Goal: Task Accomplishment & Management: Manage account settings

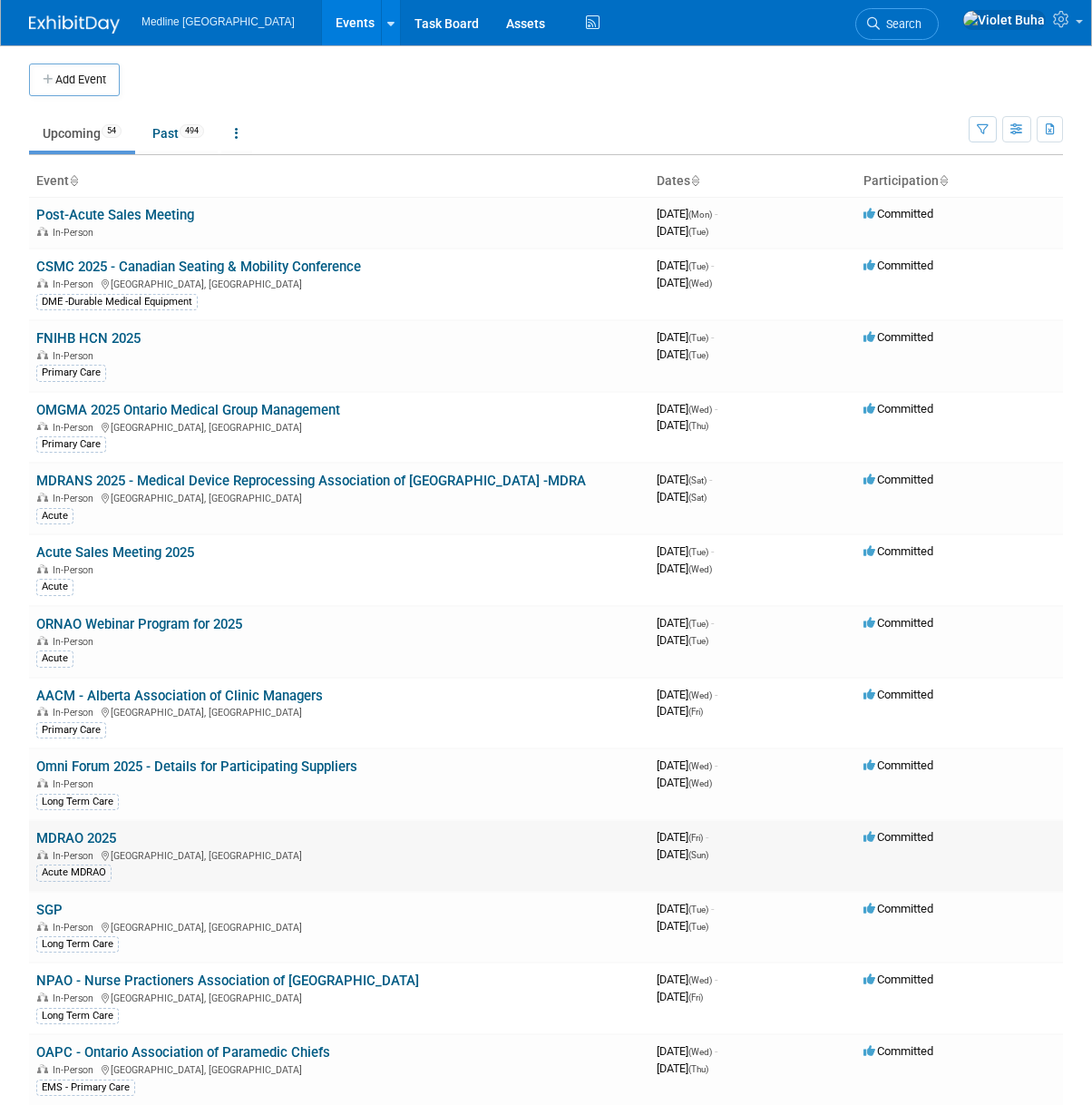
click at [100, 833] on link "MDRAO 2025" at bounding box center [76, 839] width 80 height 17
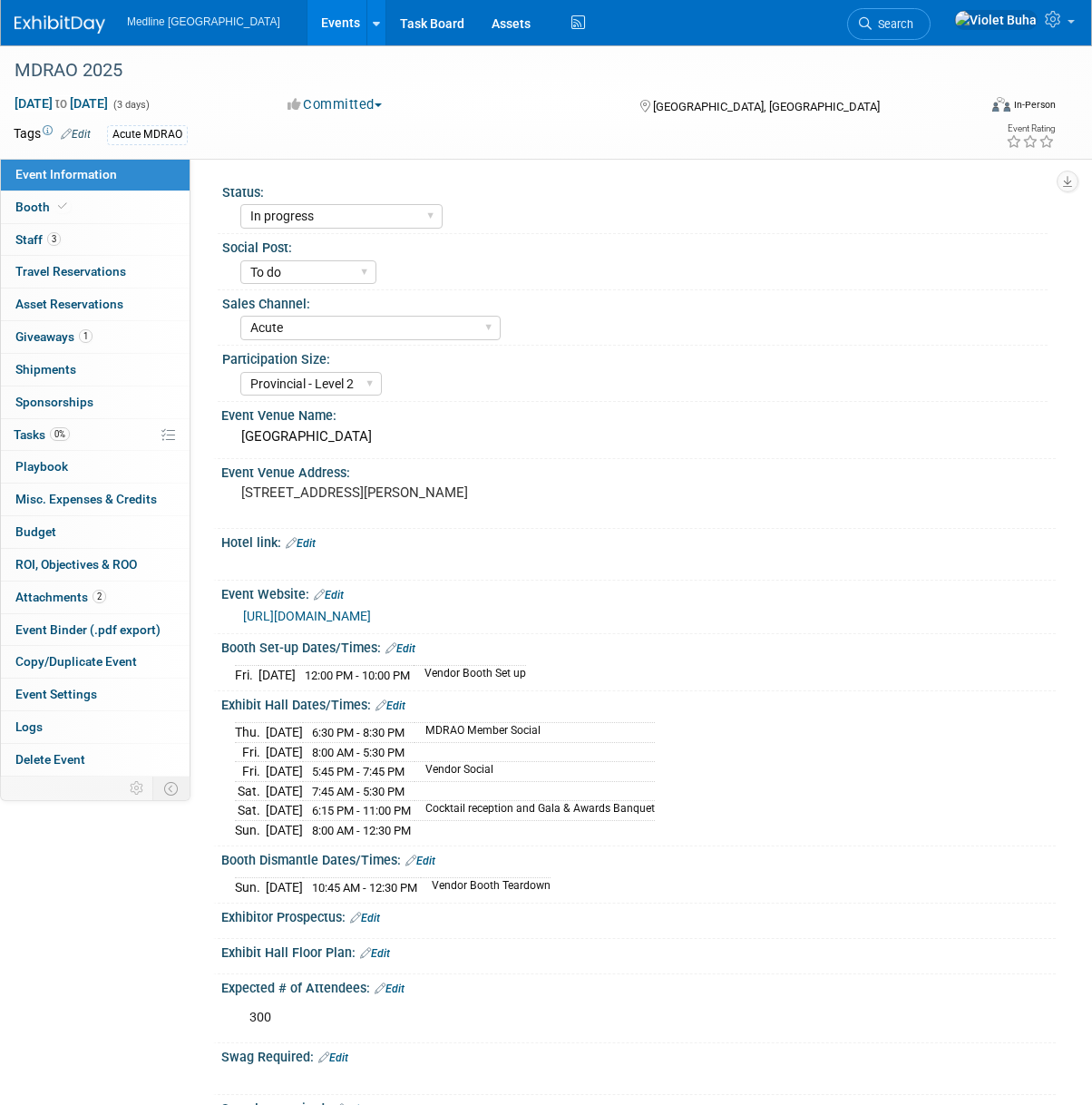
select select "In progress"
select select "To do"
select select "Acute"
select select "Provincial - Level 2"
click at [110, 208] on link "Booth" at bounding box center [95, 207] width 189 height 31
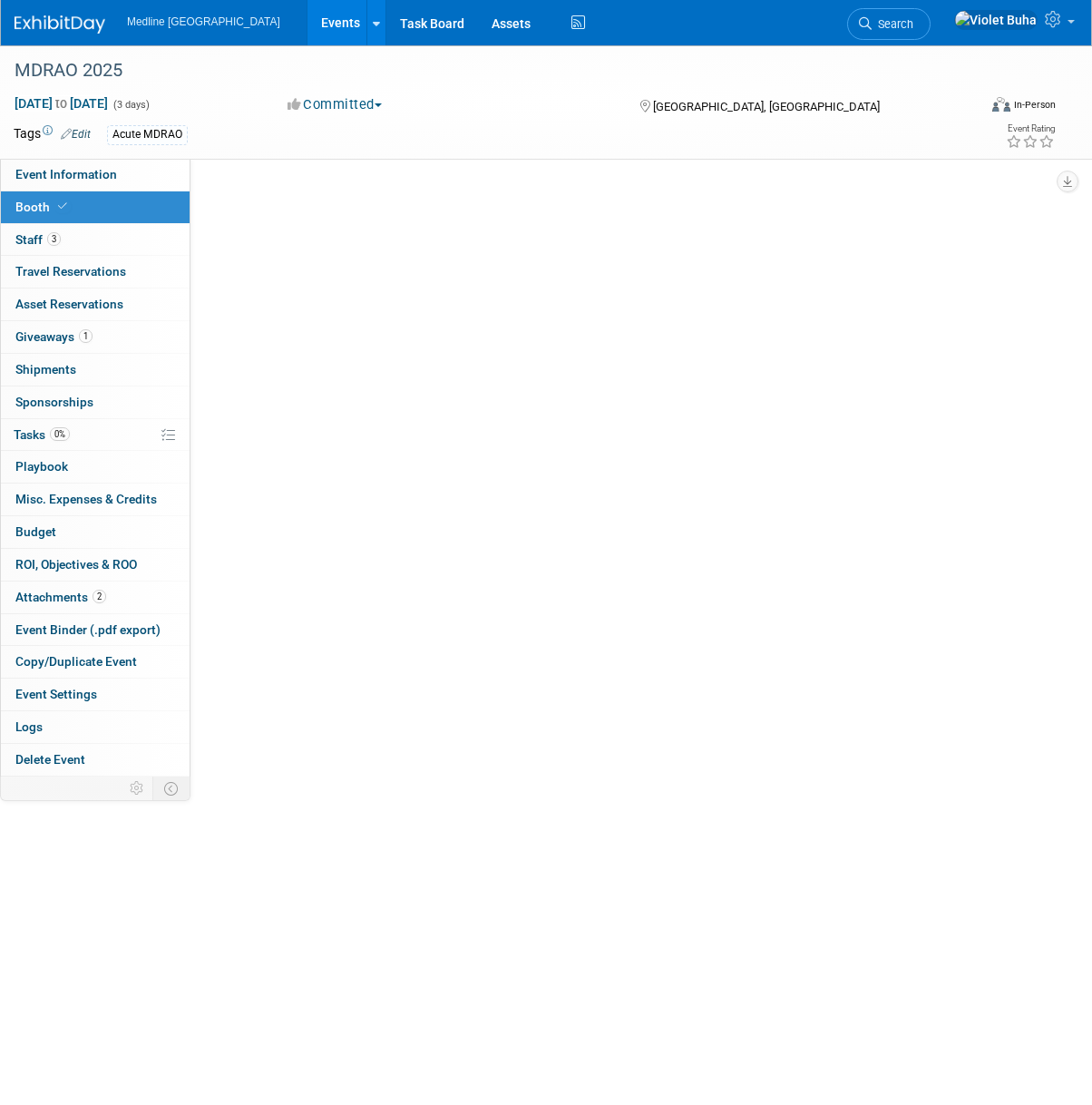
select select "2"
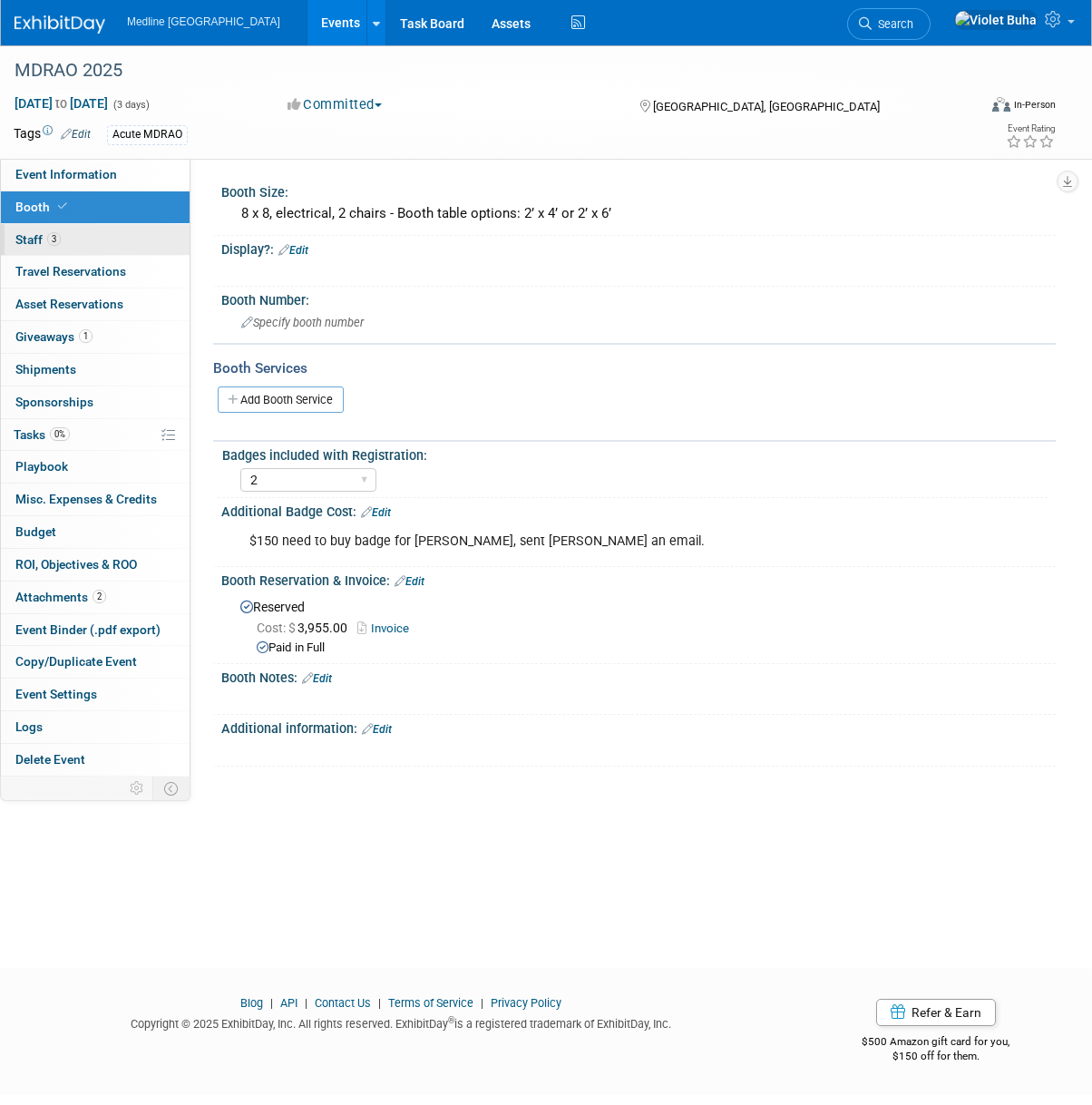
click at [110, 238] on link "3 Staff 3" at bounding box center [95, 239] width 189 height 31
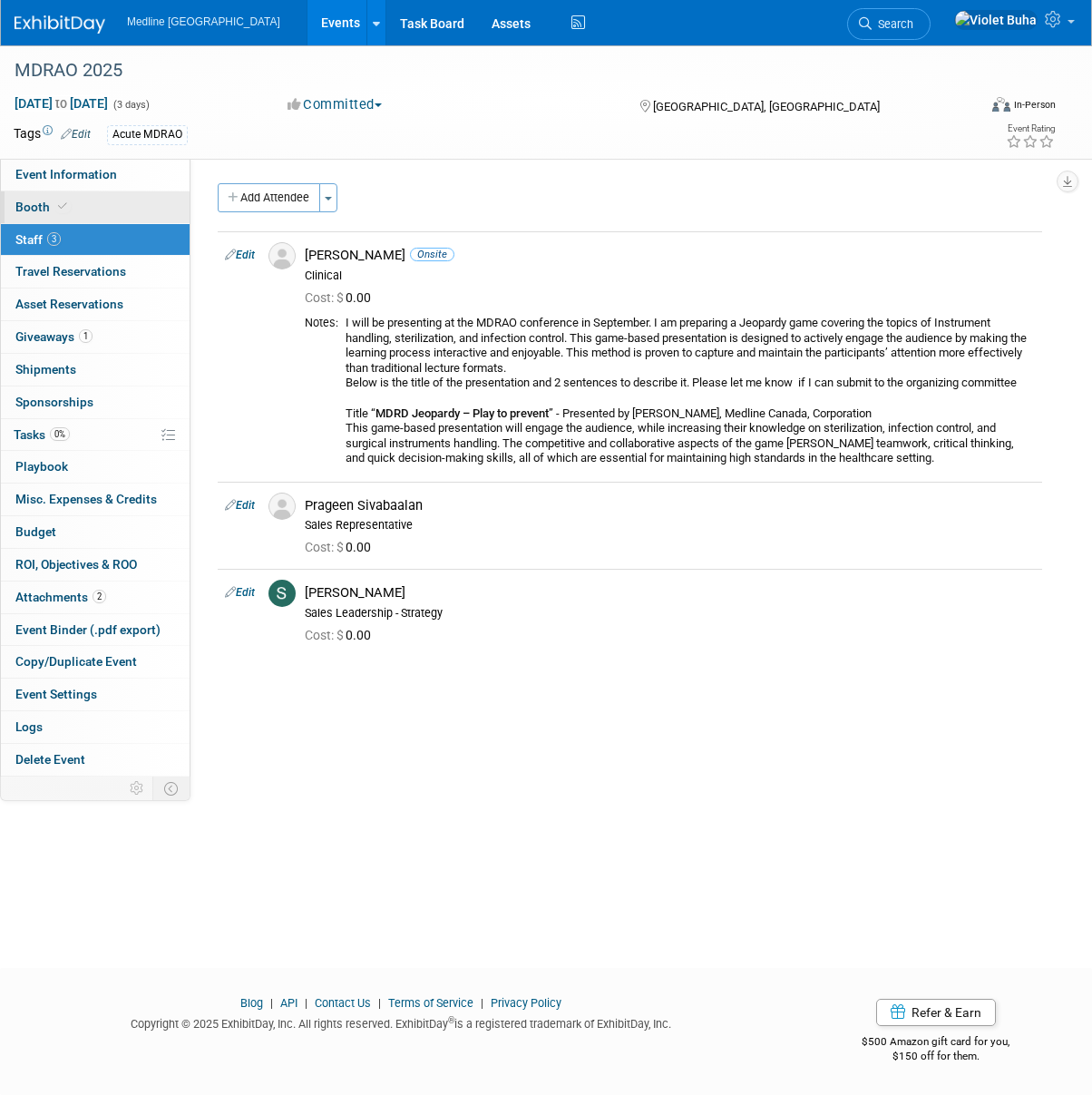
click at [112, 206] on link "Booth" at bounding box center [95, 207] width 189 height 31
select select "2"
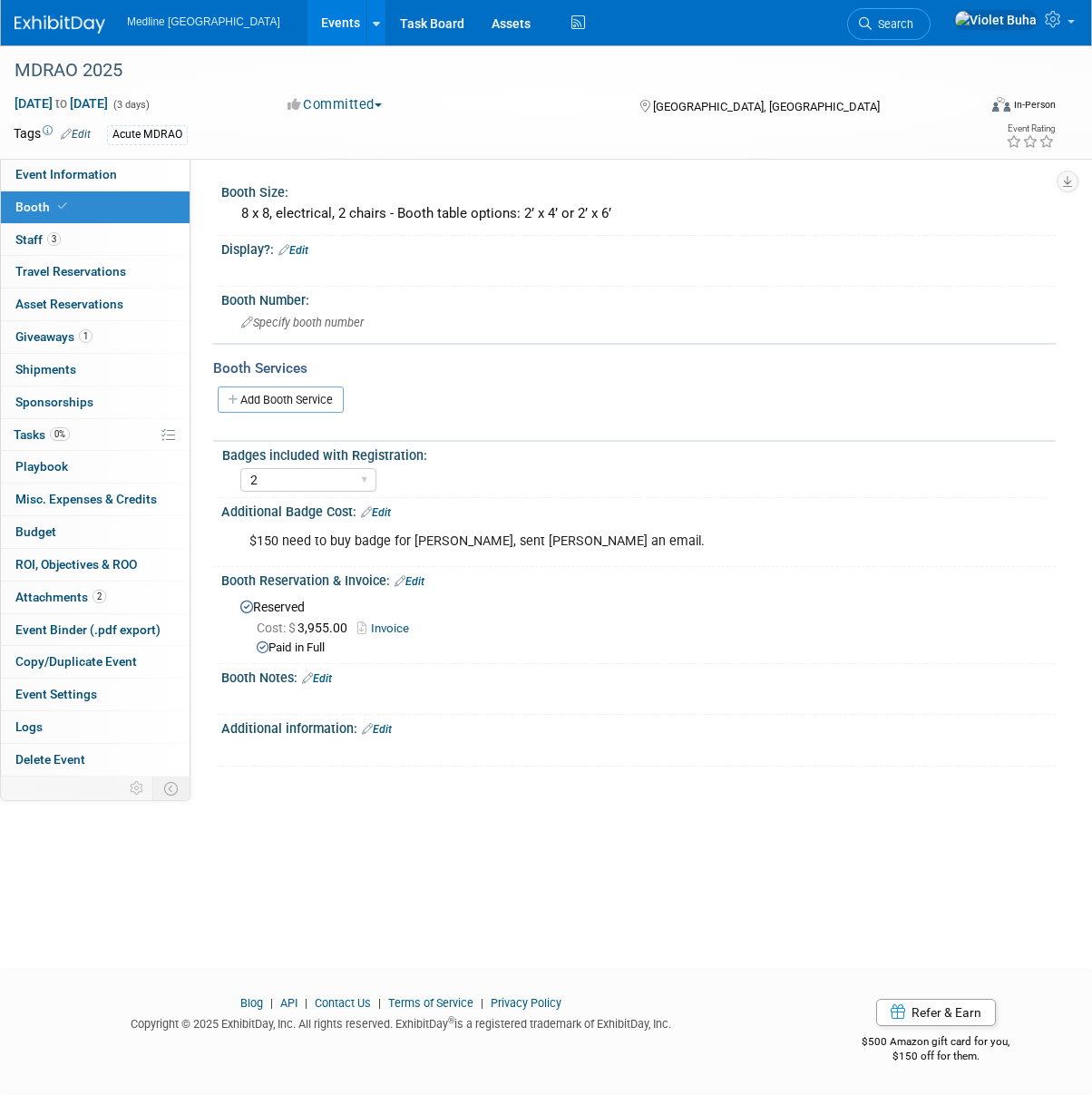
click at [329, 257] on div "X" at bounding box center [636, 262] width 812 height 9
click at [307, 254] on link "Edit" at bounding box center [293, 250] width 30 height 13
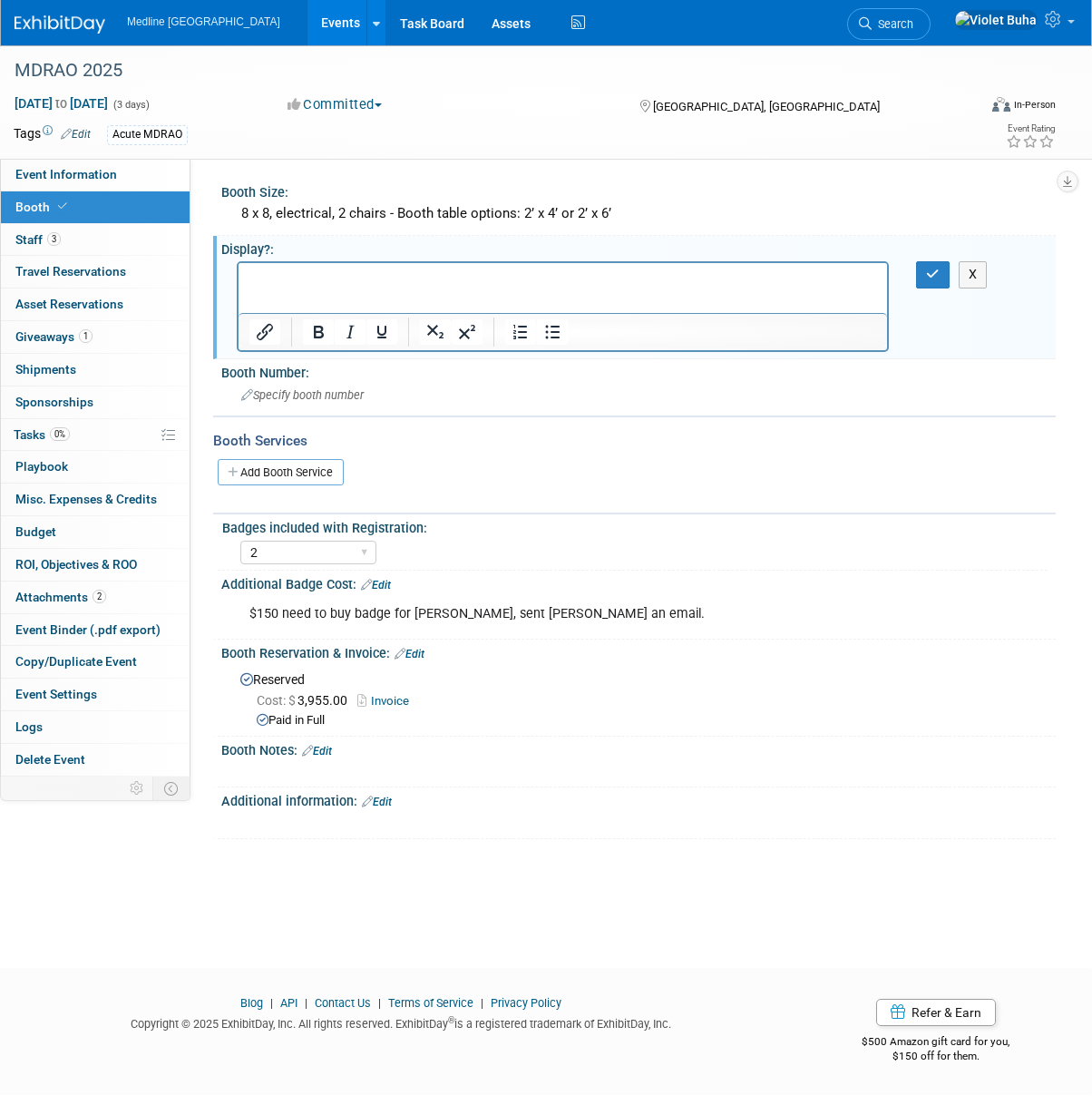
click at [323, 276] on p "Rich Text Area. Press ALT-0 for help." at bounding box center [563, 280] width 628 height 18
click at [935, 280] on icon "button" at bounding box center [933, 274] width 14 height 13
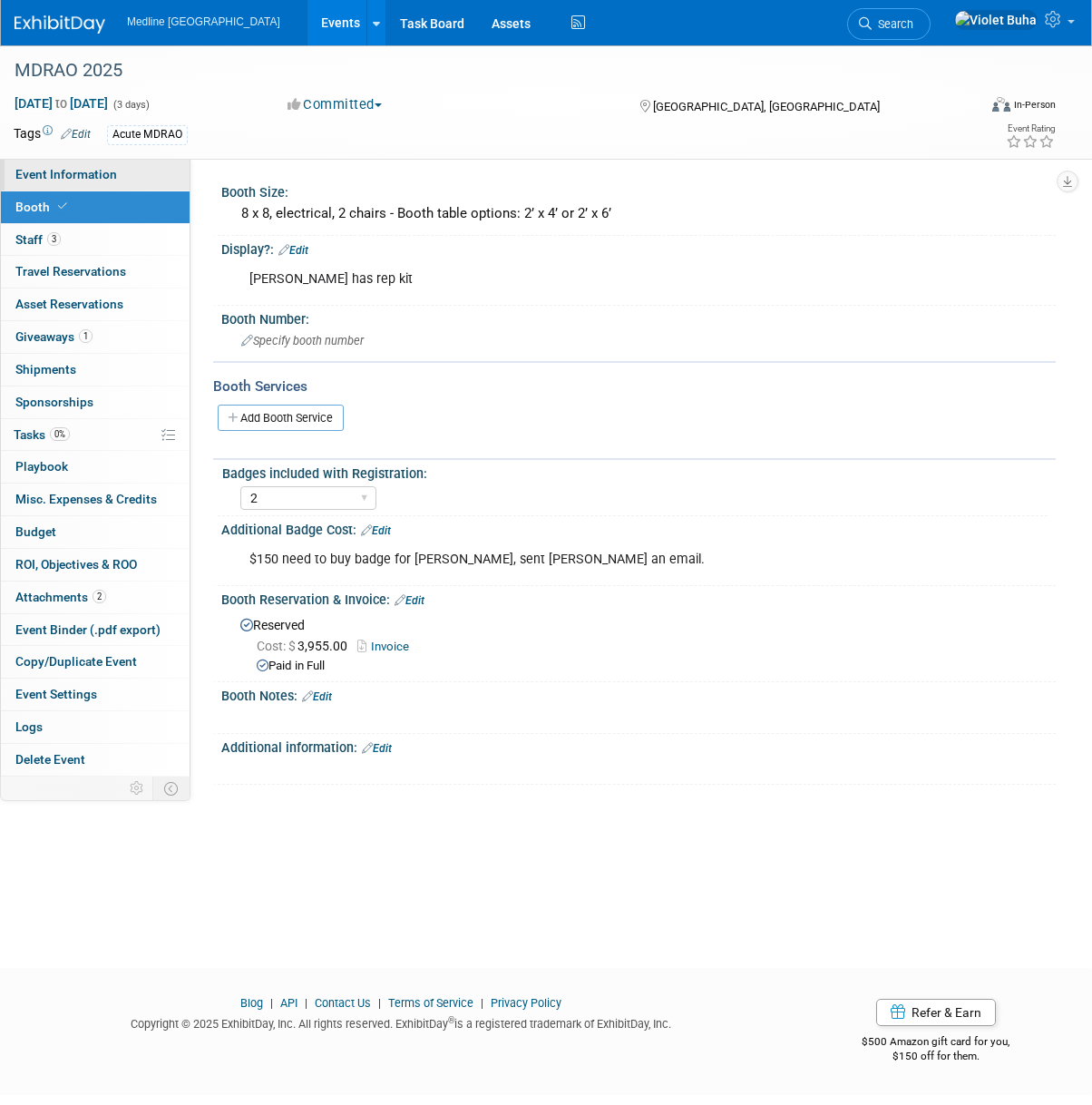
click at [92, 172] on span "Event Information" at bounding box center [66, 174] width 101 height 15
select select "In progress"
select select "To do"
select select "Acute"
select select "Provincial - Level 2"
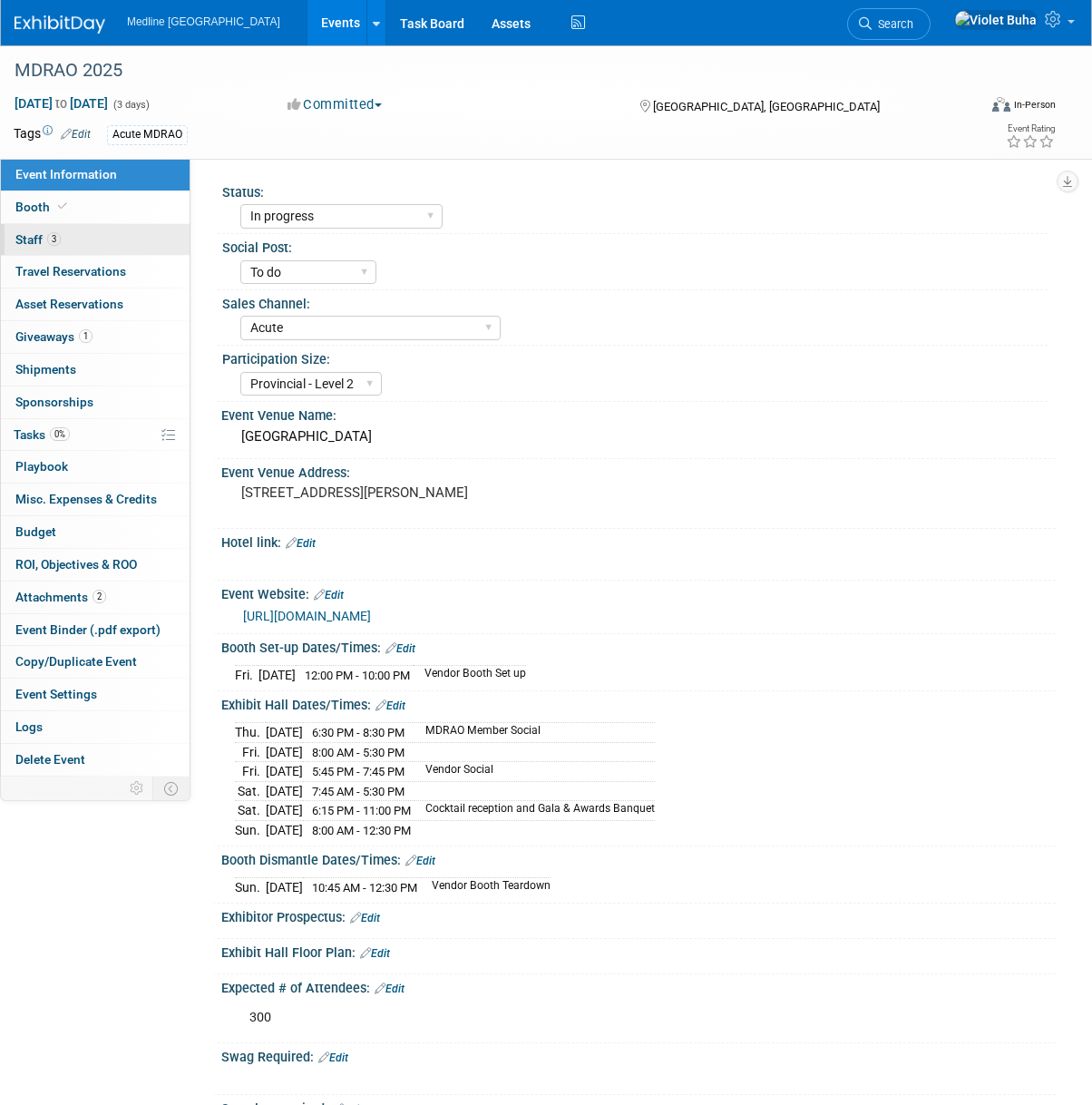
click at [119, 239] on link "3 Staff 3" at bounding box center [95, 239] width 189 height 31
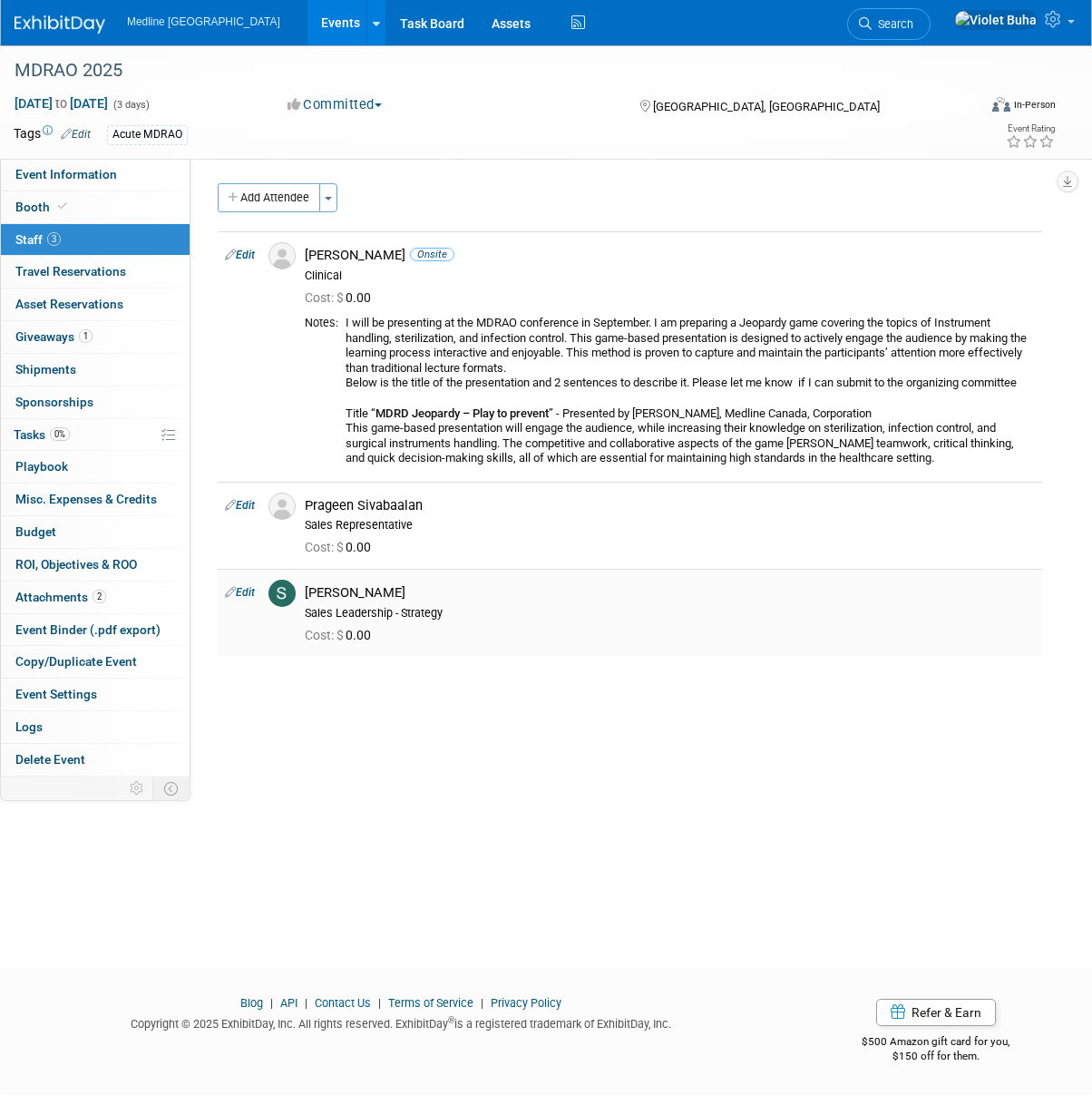
click at [243, 596] on link "Edit" at bounding box center [239, 592] width 30 height 13
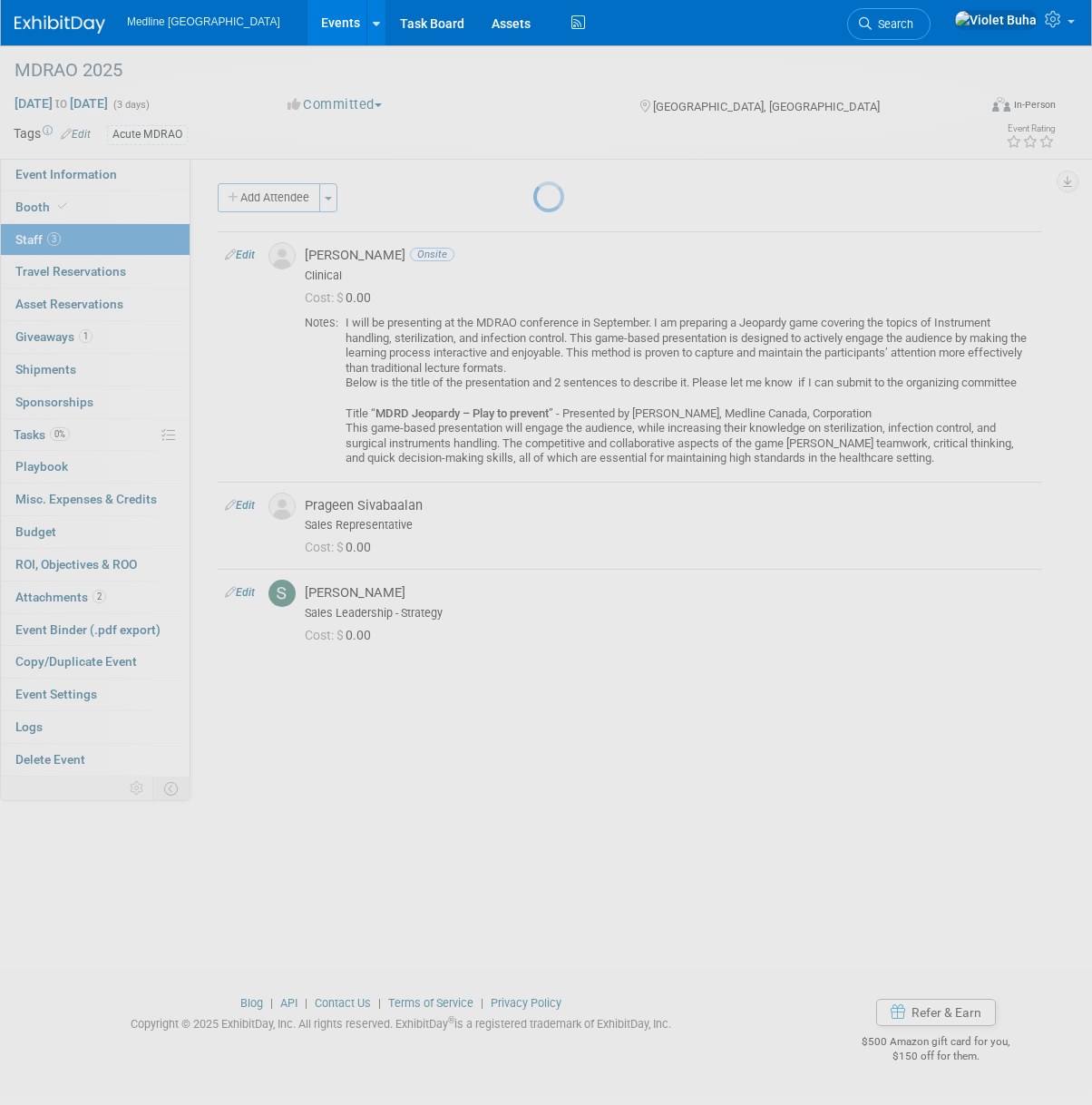
select select "7f2828ba-d2c8-4e1d-b6a0-e7bc2cd87999"
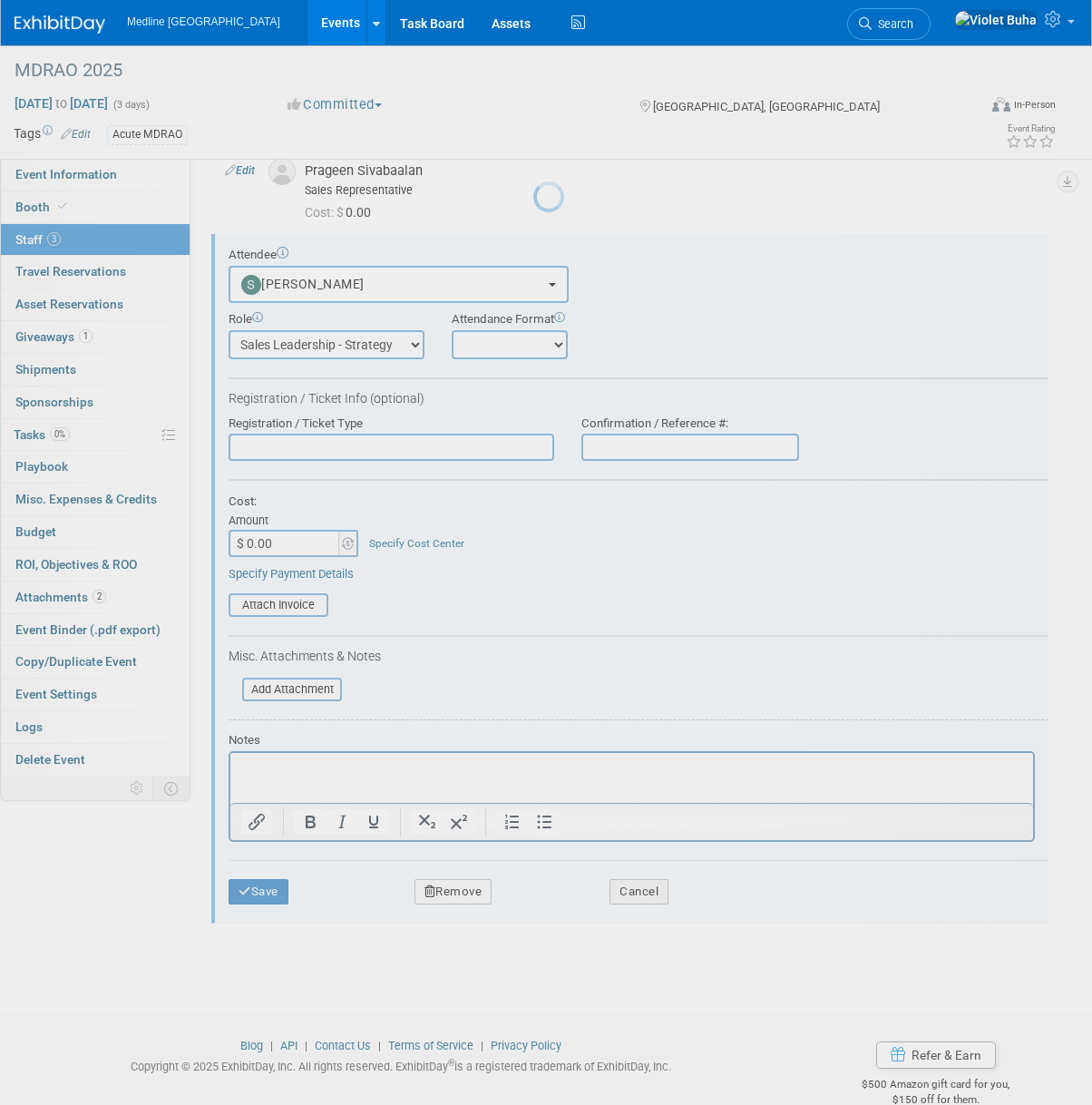
scroll to position [363, 0]
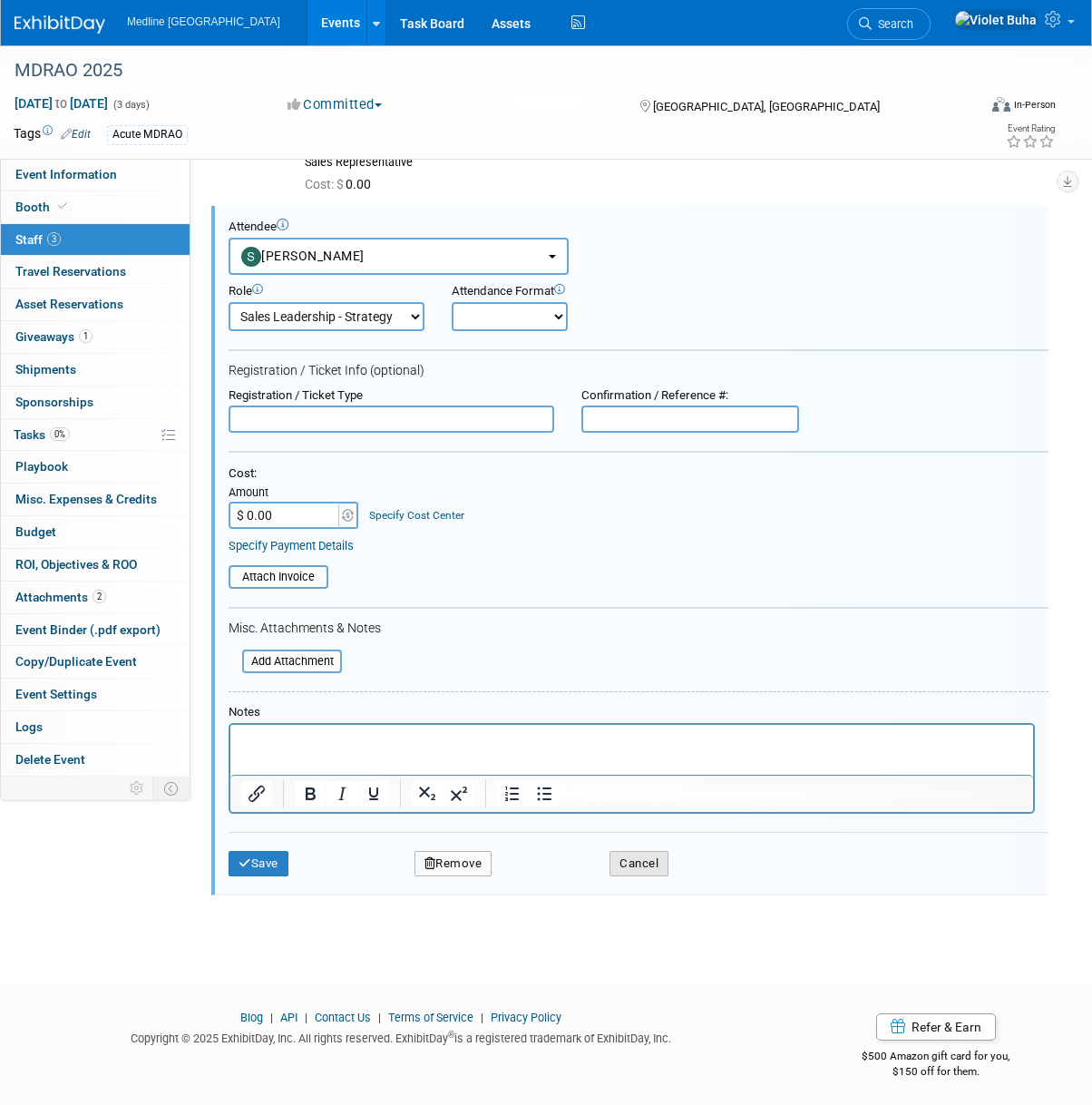
click at [631, 860] on button "Cancel" at bounding box center [639, 864] width 59 height 26
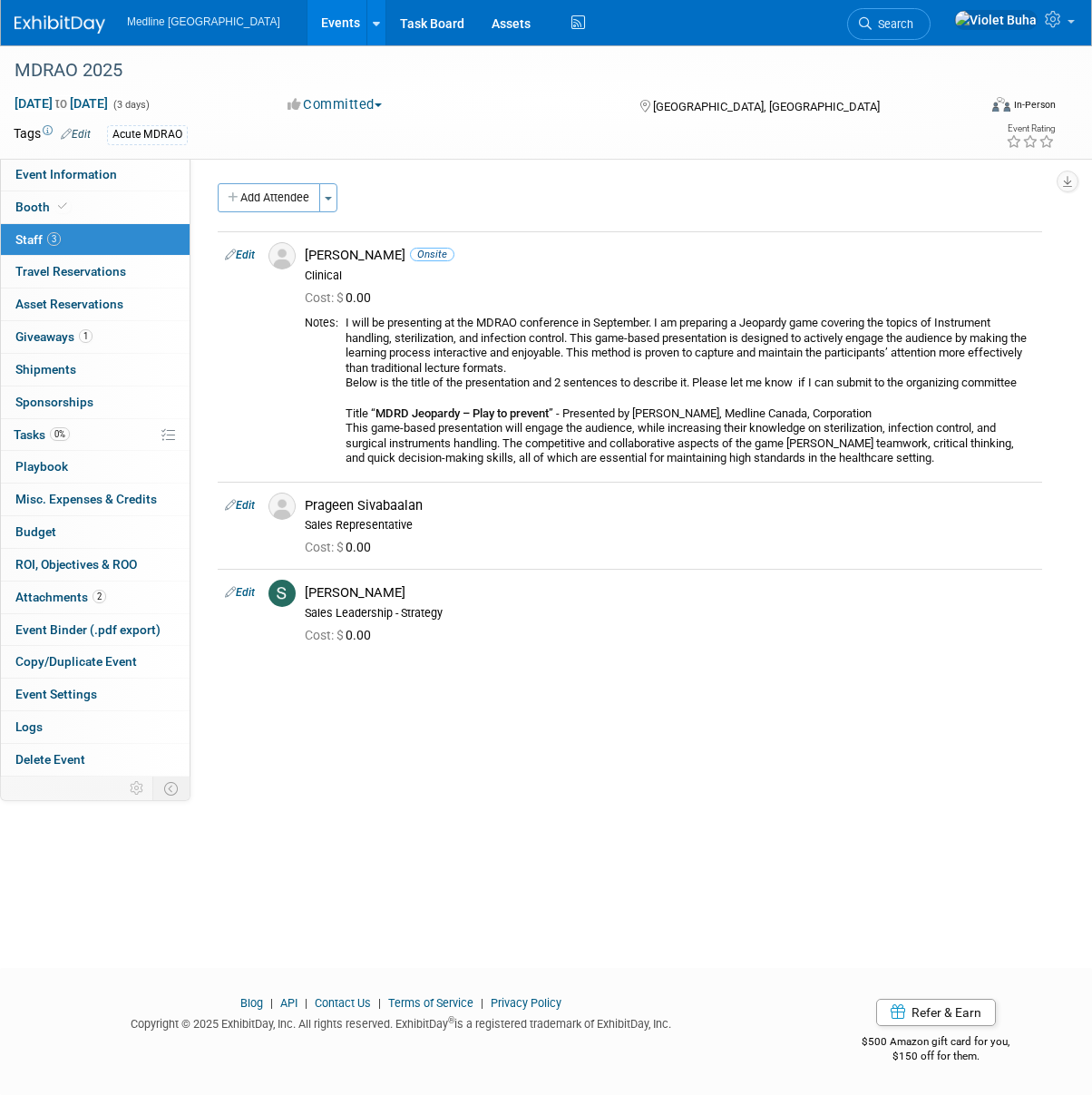
scroll to position [0, 0]
click at [111, 209] on link "Booth" at bounding box center [95, 207] width 189 height 31
select select "2"
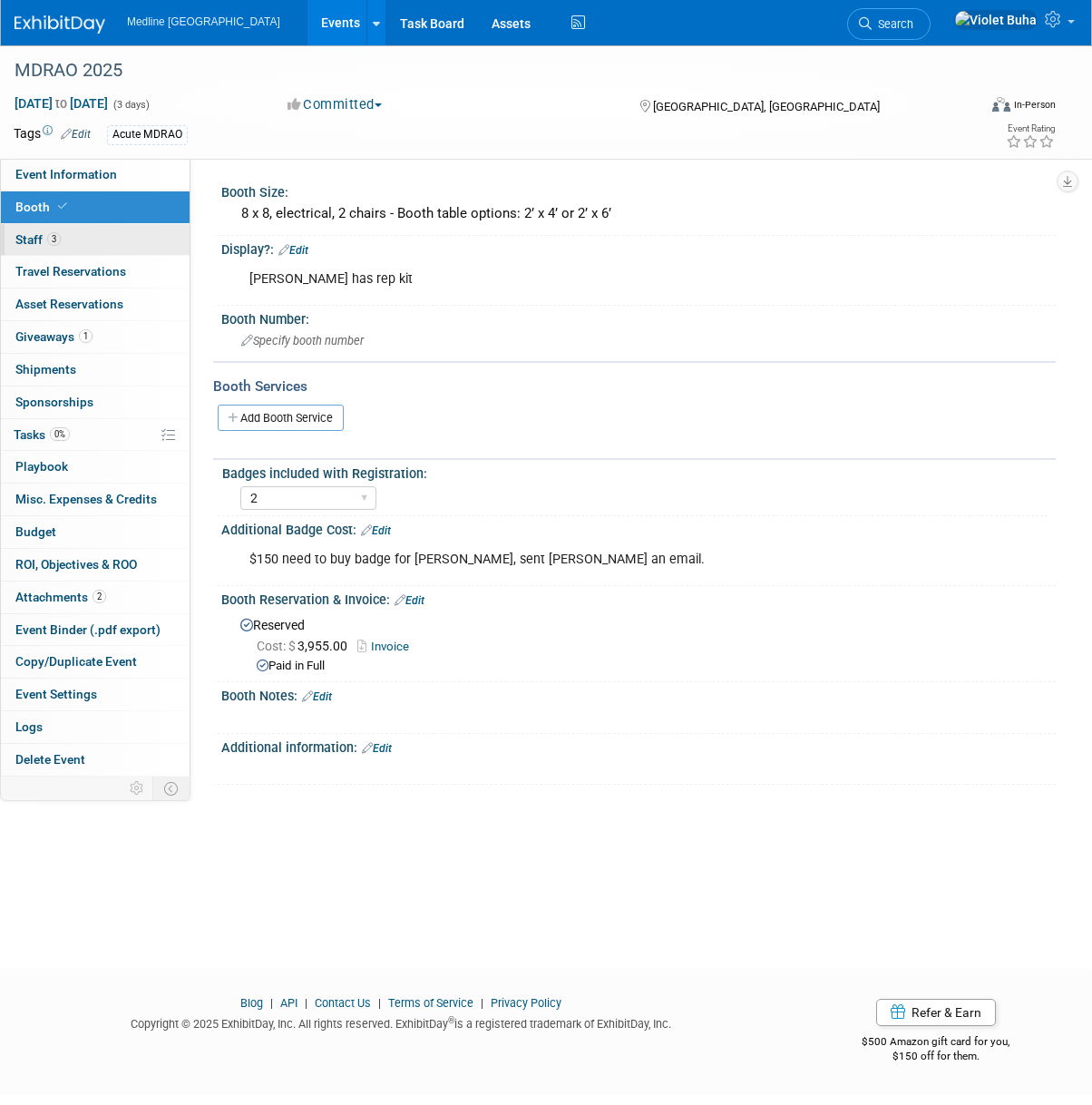
click at [106, 238] on link "3 Staff 3" at bounding box center [95, 239] width 189 height 31
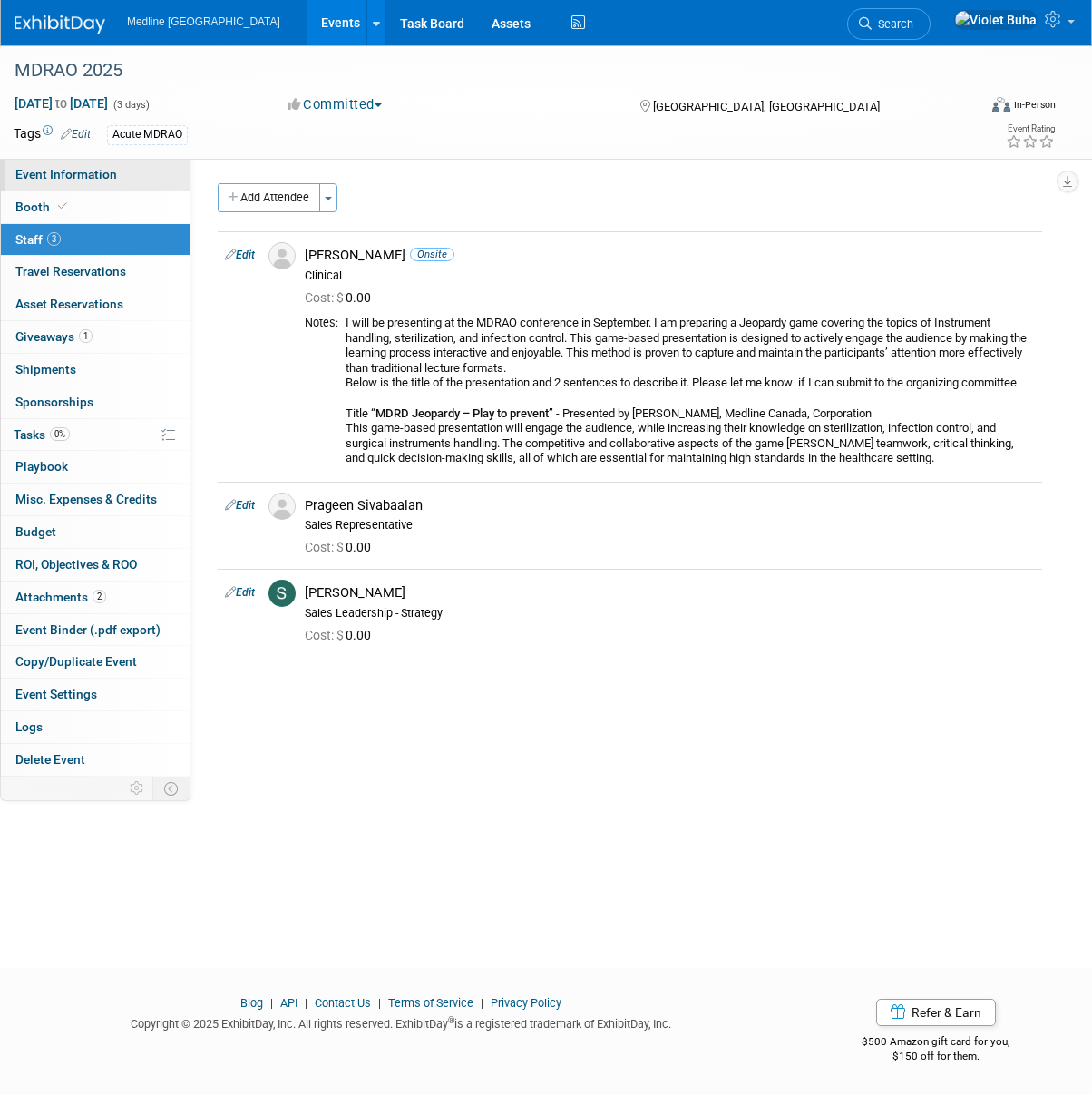
click at [89, 174] on span "Event Information" at bounding box center [66, 174] width 101 height 15
select select "In progress"
select select "To do"
select select "Acute"
select select "Provincial - Level 2"
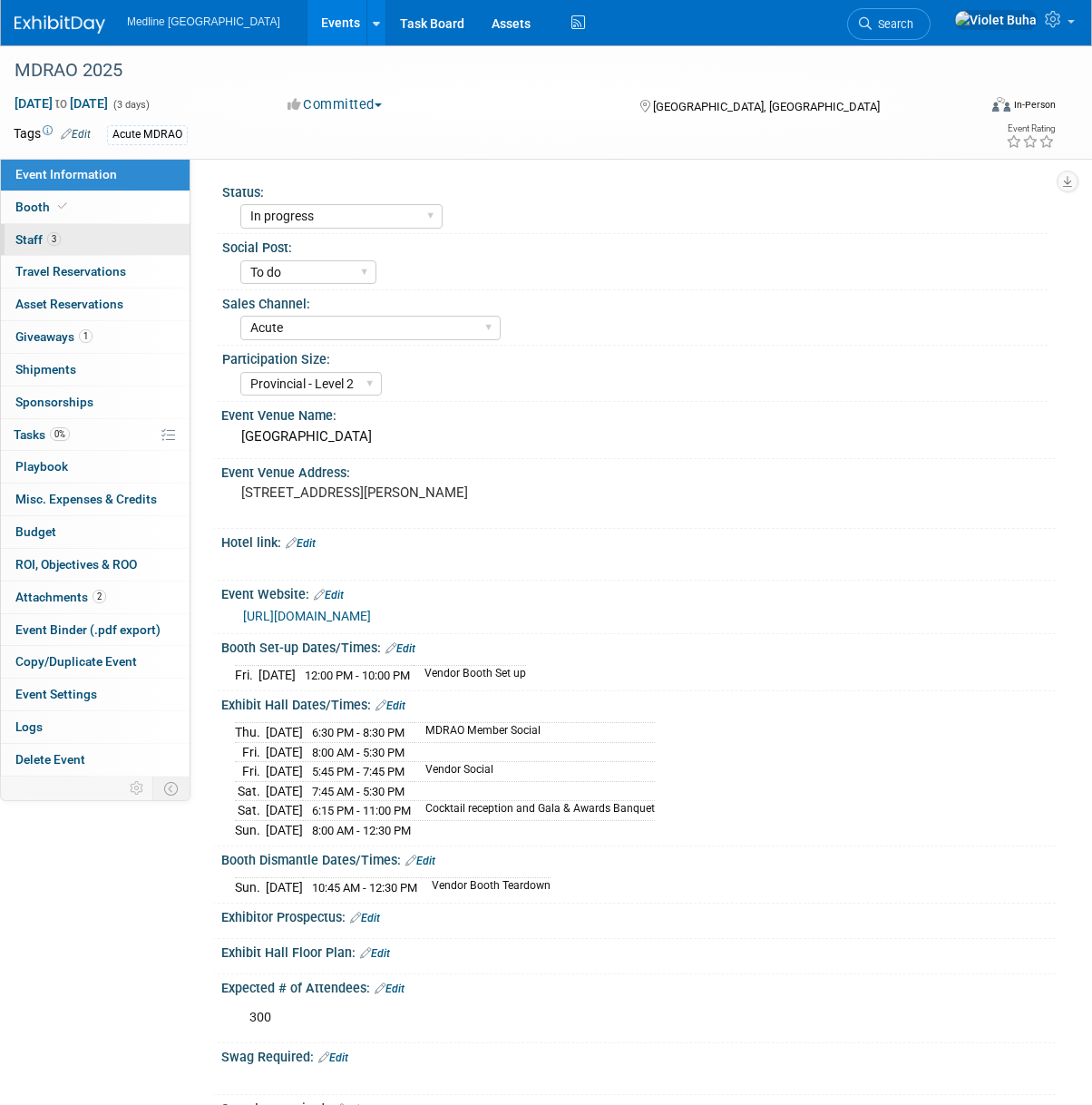
click at [122, 246] on link "3 Staff 3" at bounding box center [95, 239] width 189 height 31
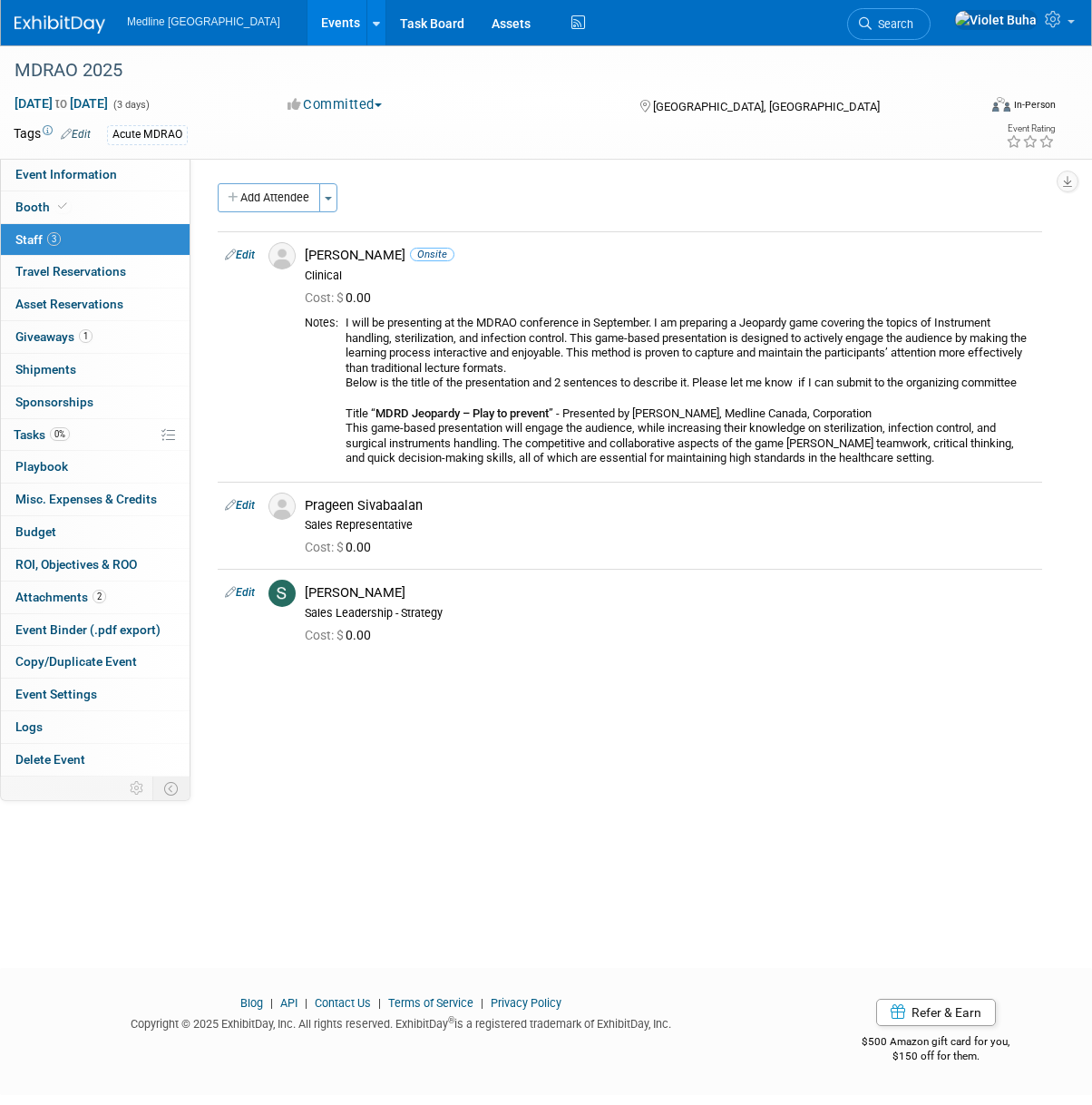
click at [289, 201] on button "Add Attendee" at bounding box center [268, 198] width 102 height 29
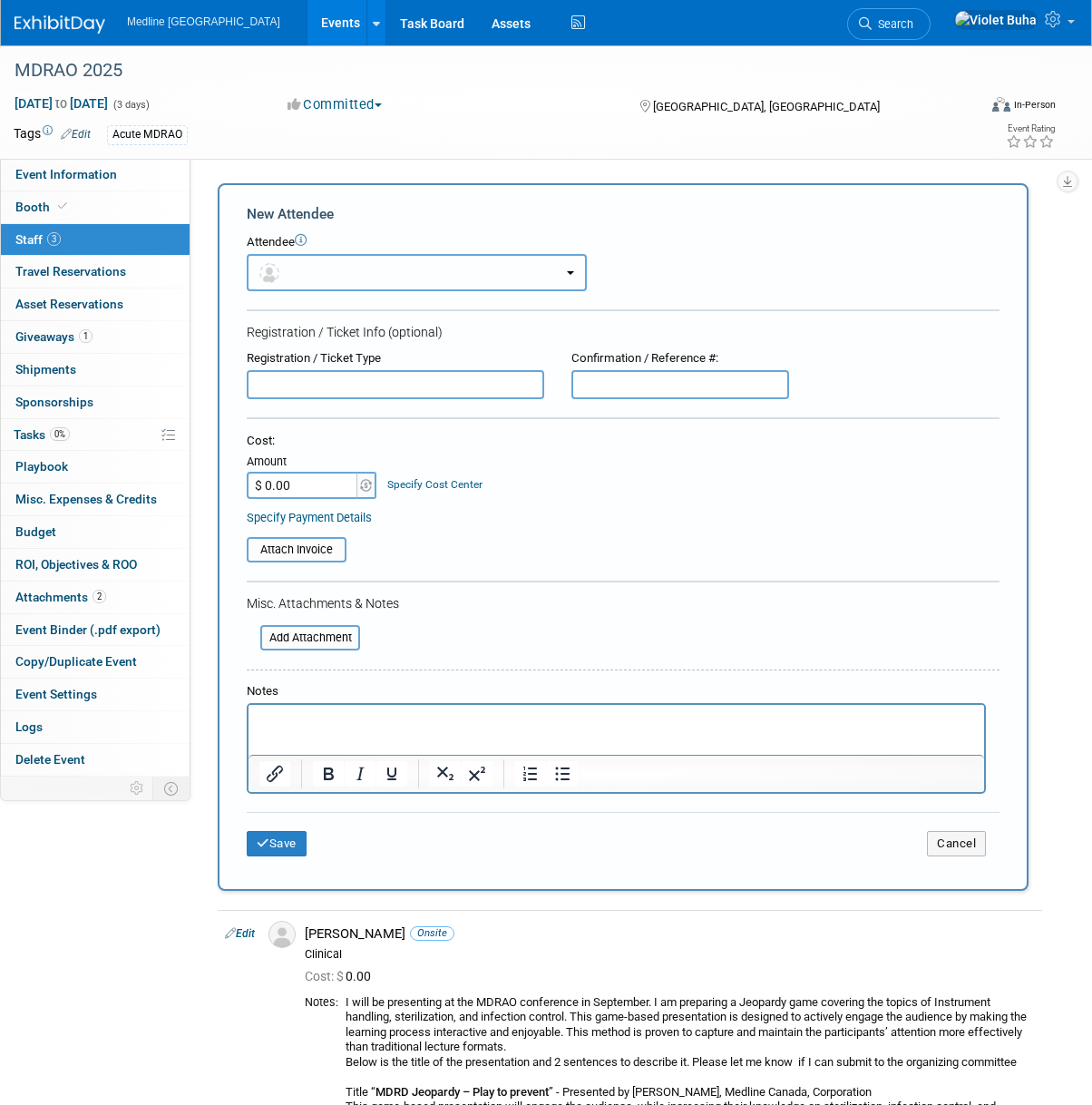
click at [364, 270] on button "button" at bounding box center [416, 273] width 340 height 37
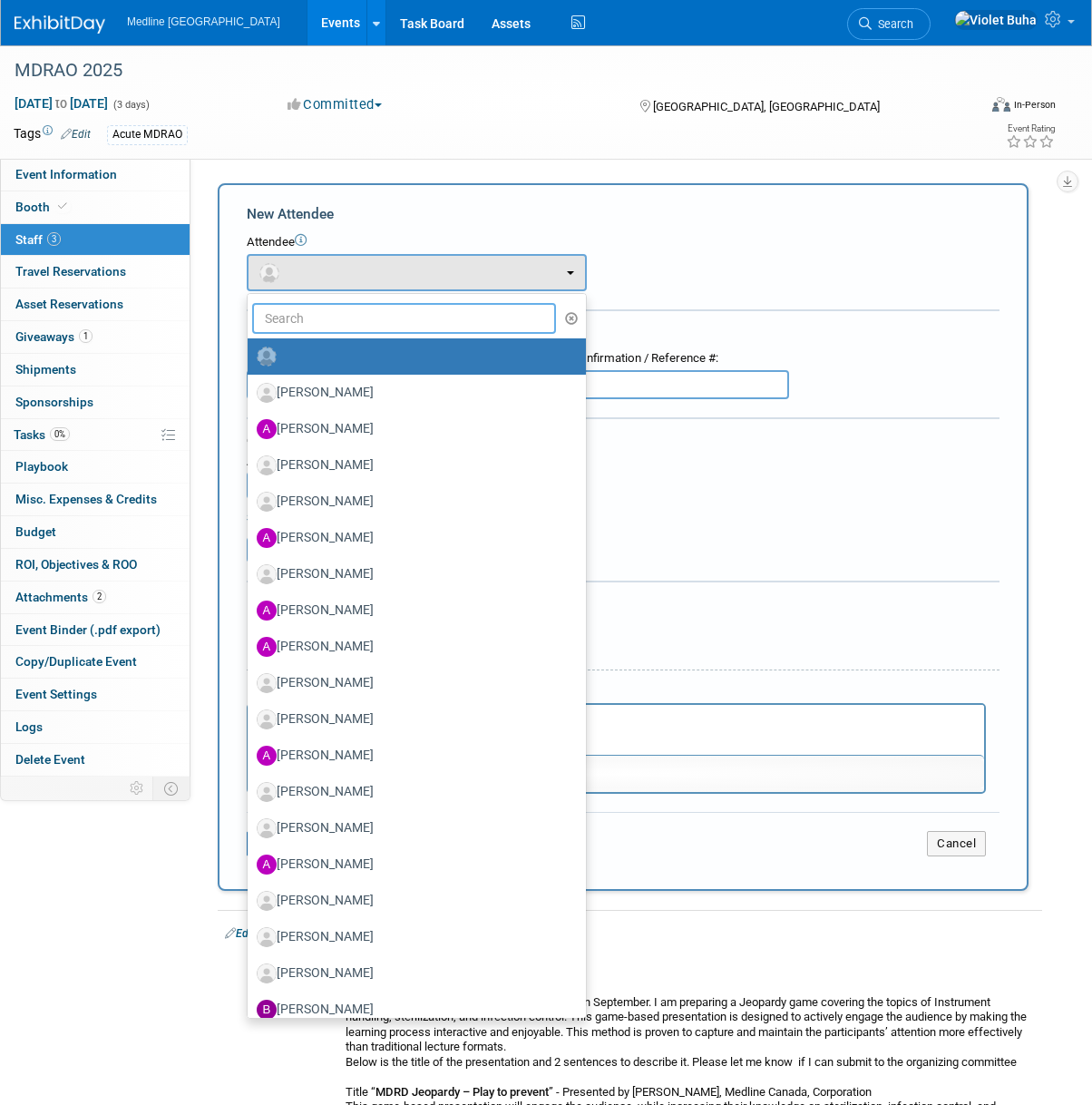
click at [365, 322] on input "text" at bounding box center [404, 318] width 304 height 30
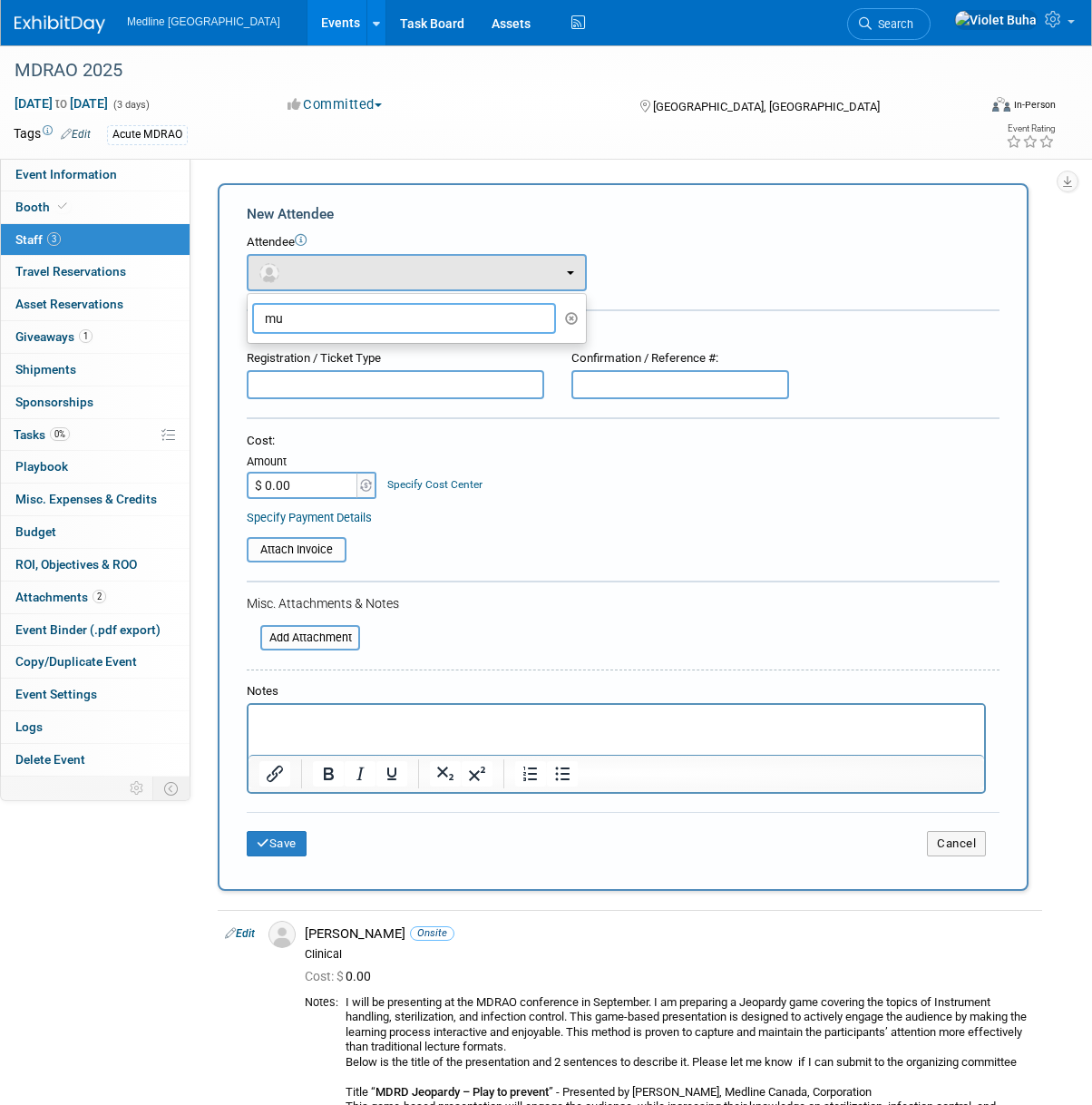
type input "m"
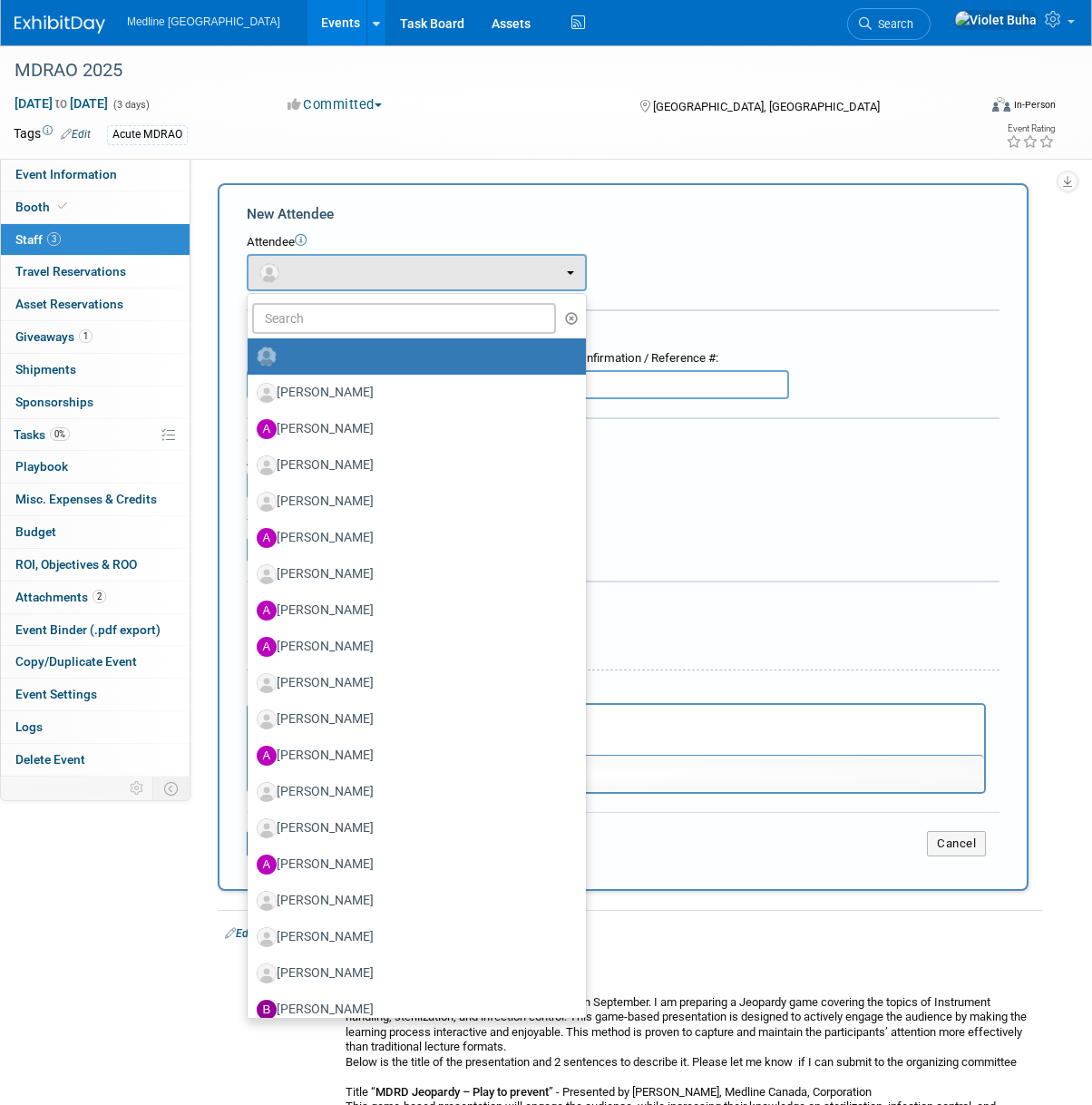
click at [846, 131] on div "Acute MDRAO" at bounding box center [492, 135] width 771 height 20
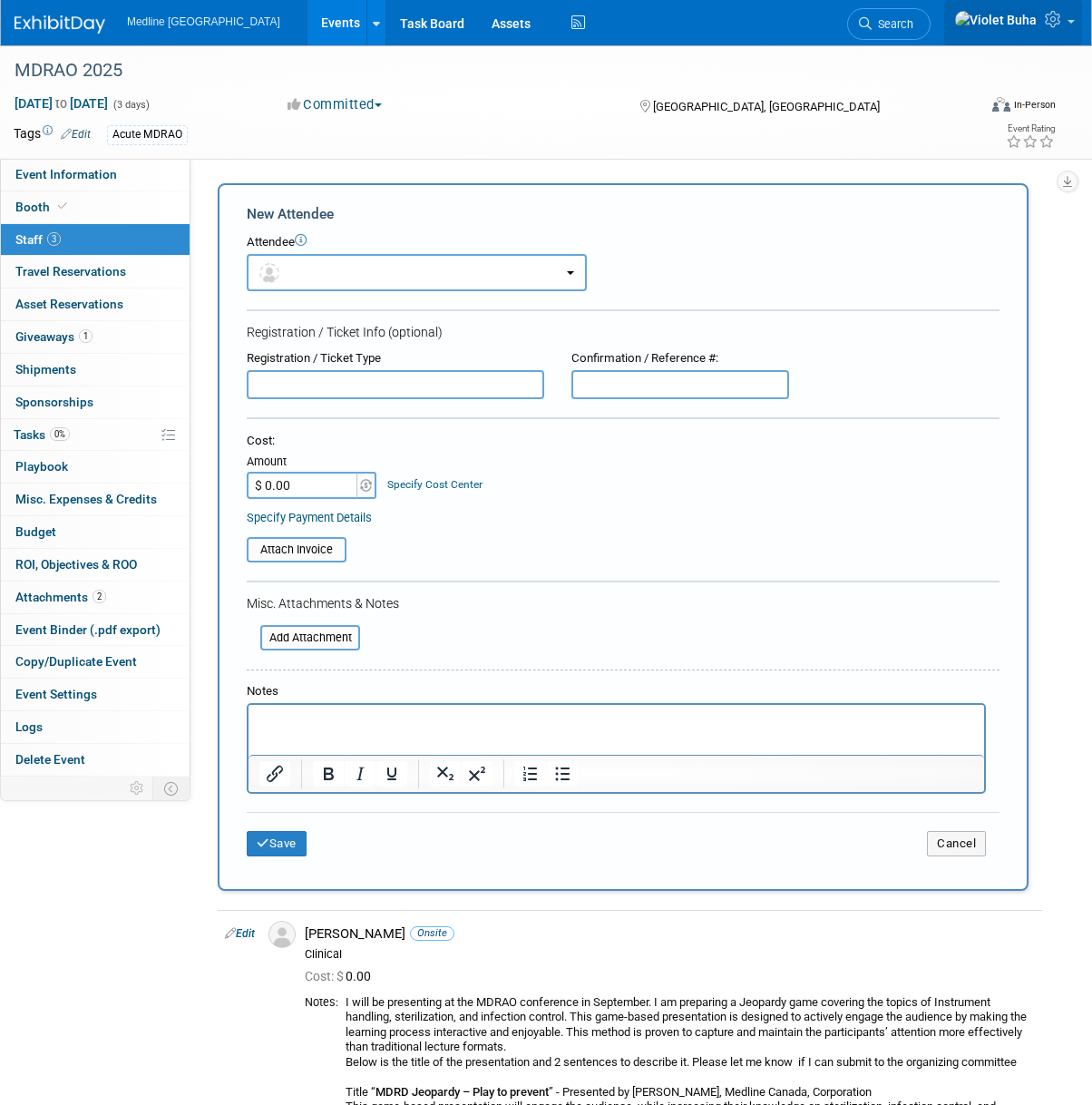
click at [1055, 23] on icon at bounding box center [1055, 19] width 21 height 17
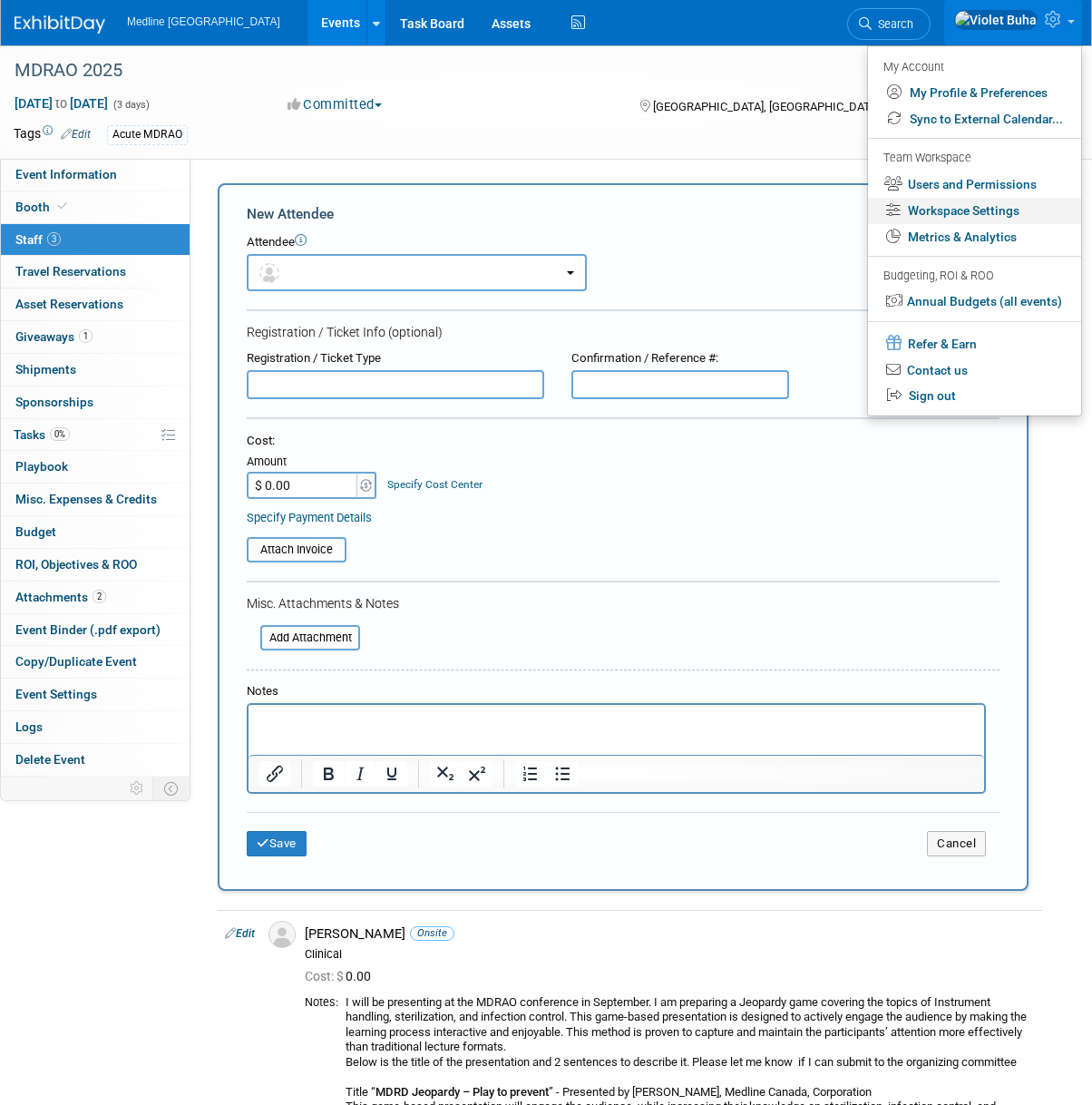
click at [998, 209] on link "Workspace Settings" at bounding box center [975, 211] width 214 height 27
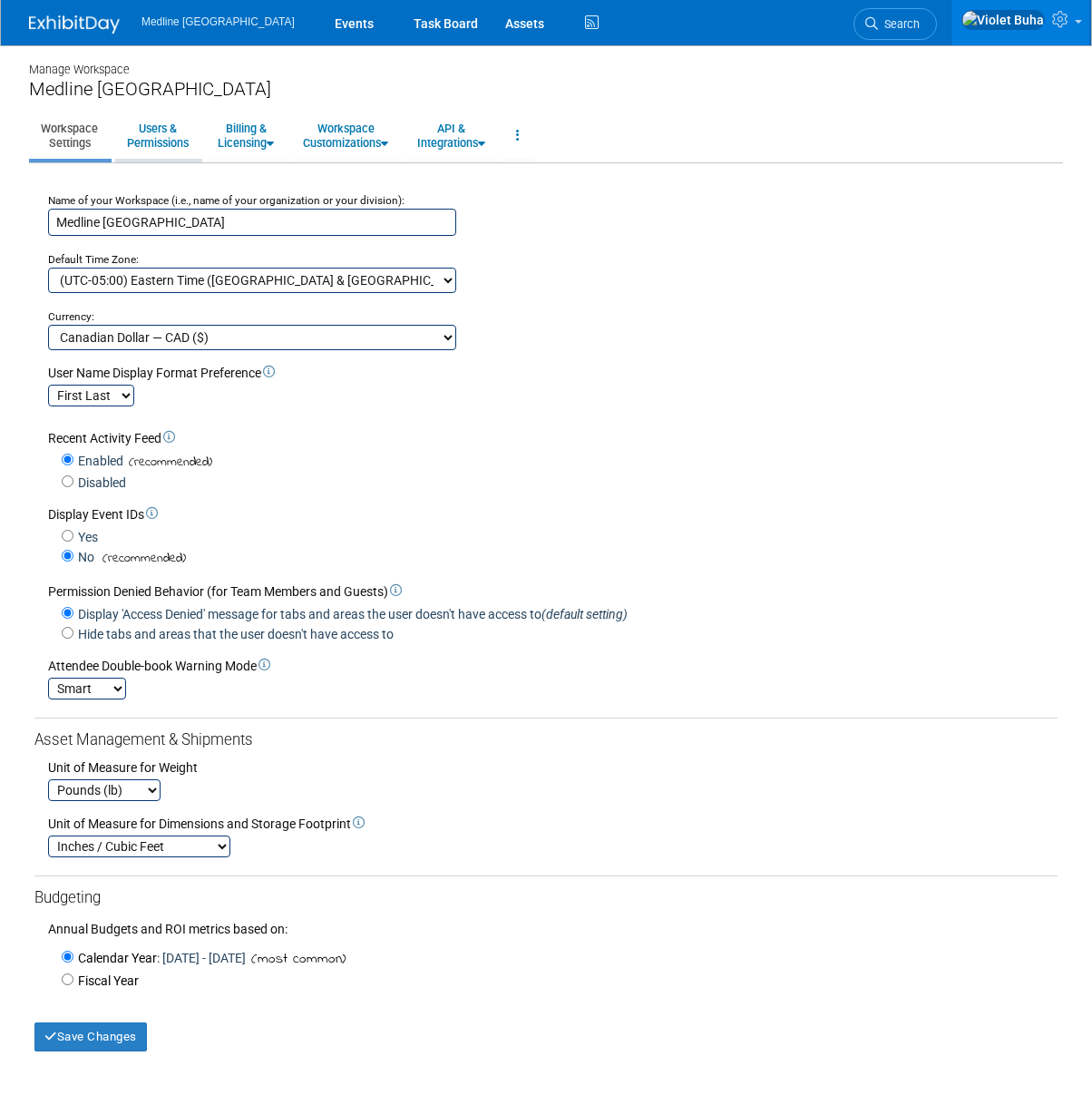
click at [182, 141] on link "Users & Permissions" at bounding box center [157, 135] width 86 height 44
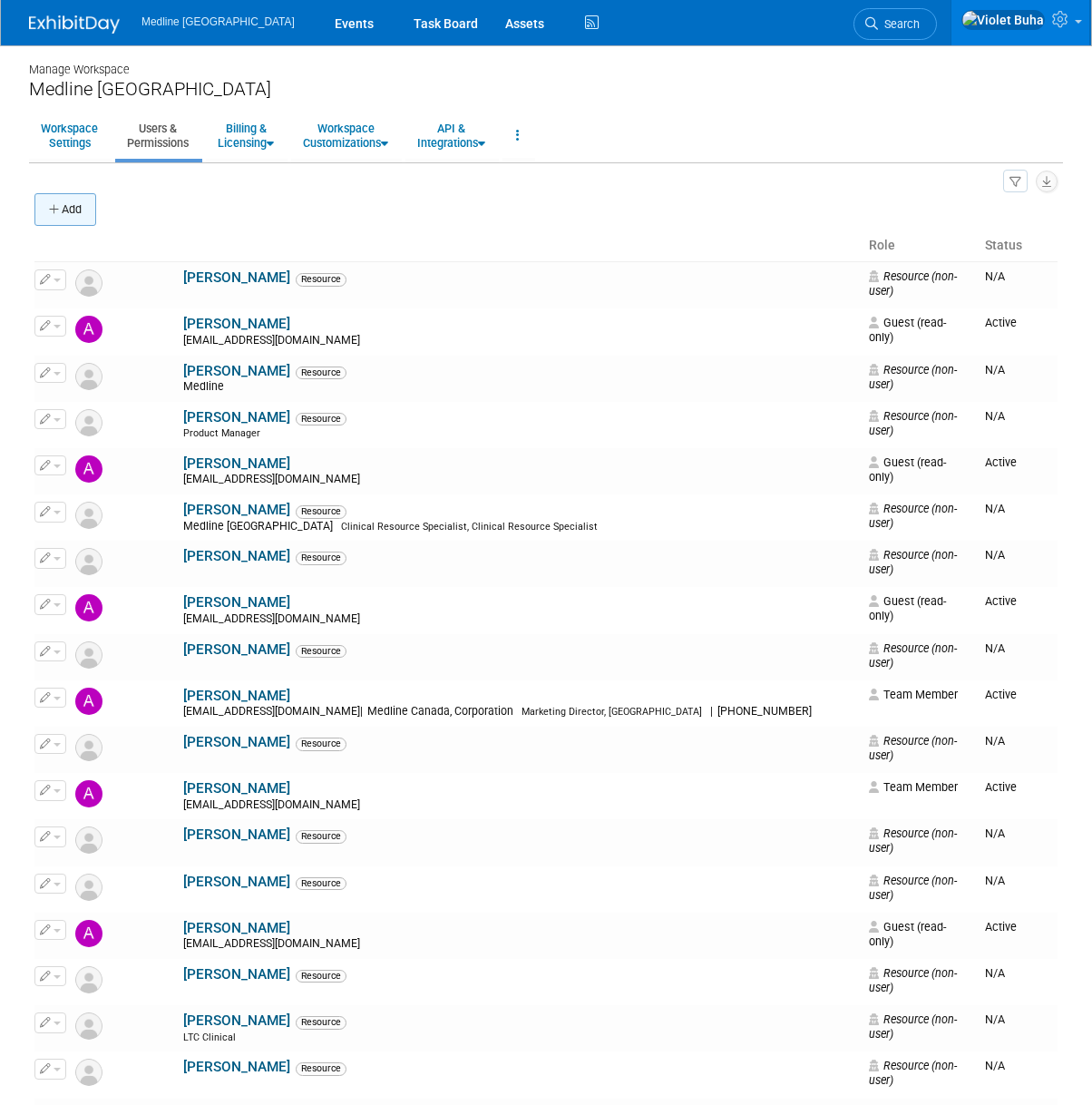
click at [60, 207] on icon "button" at bounding box center [55, 210] width 13 height 12
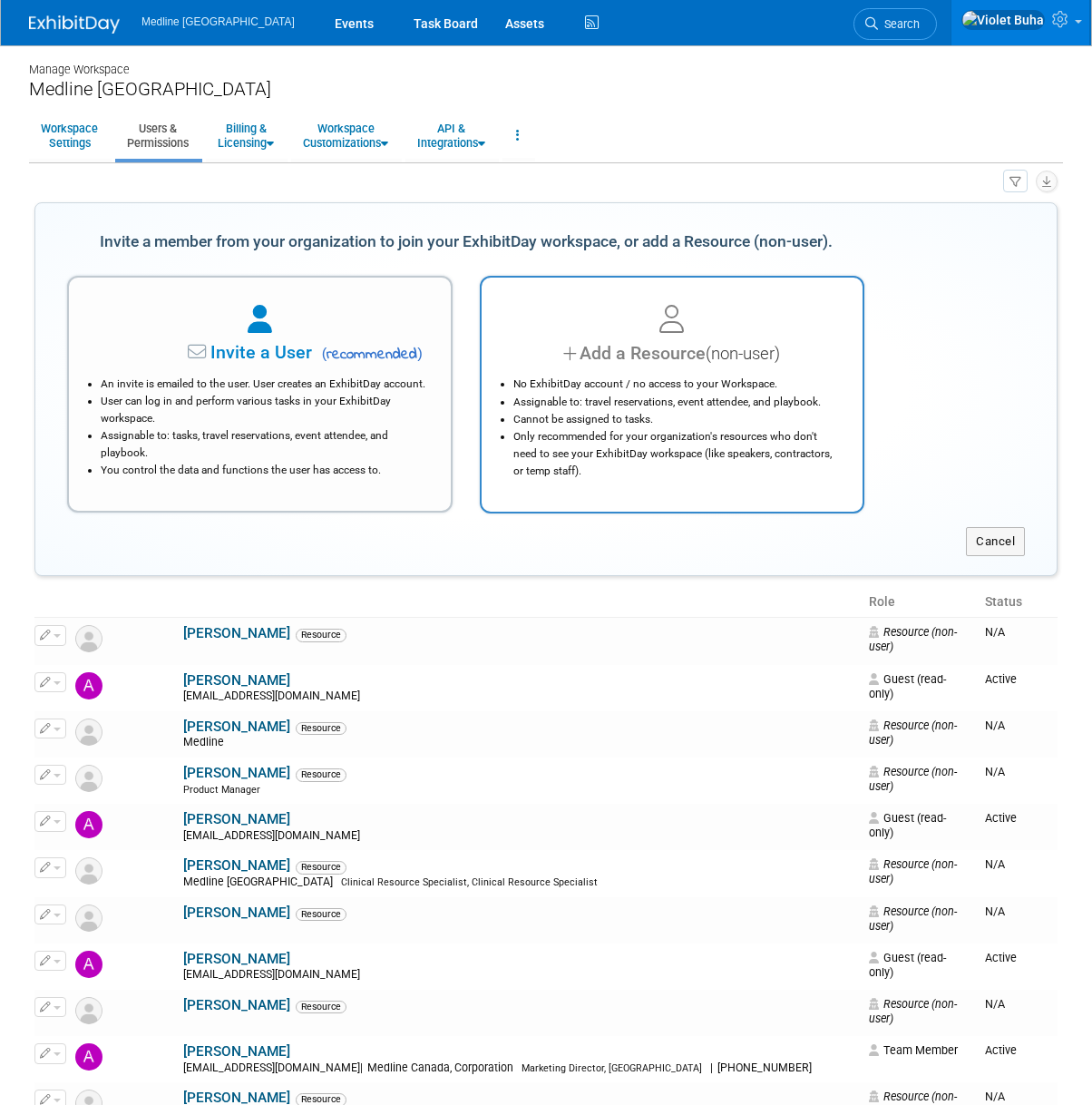
click at [733, 398] on li "Assignable to: travel reservations, event attendee, and playbook." at bounding box center [678, 402] width 328 height 17
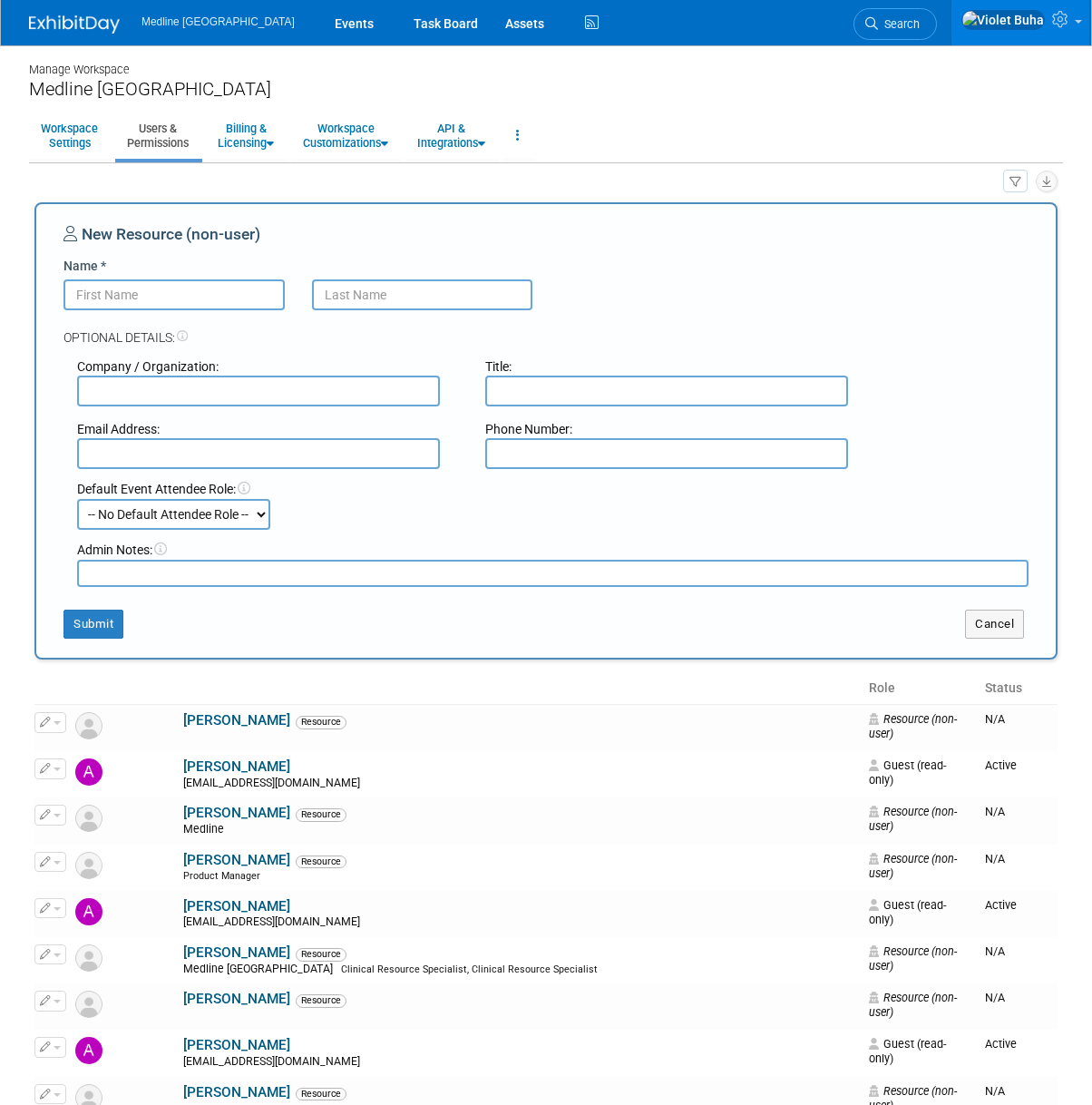
click at [164, 292] on input "Name *" at bounding box center [174, 294] width 221 height 30
click at [194, 303] on input "Name *" at bounding box center [174, 294] width 221 height 30
type input "Musaddique"
type input "Rahman"
click at [176, 456] on input "text" at bounding box center [259, 453] width 363 height 30
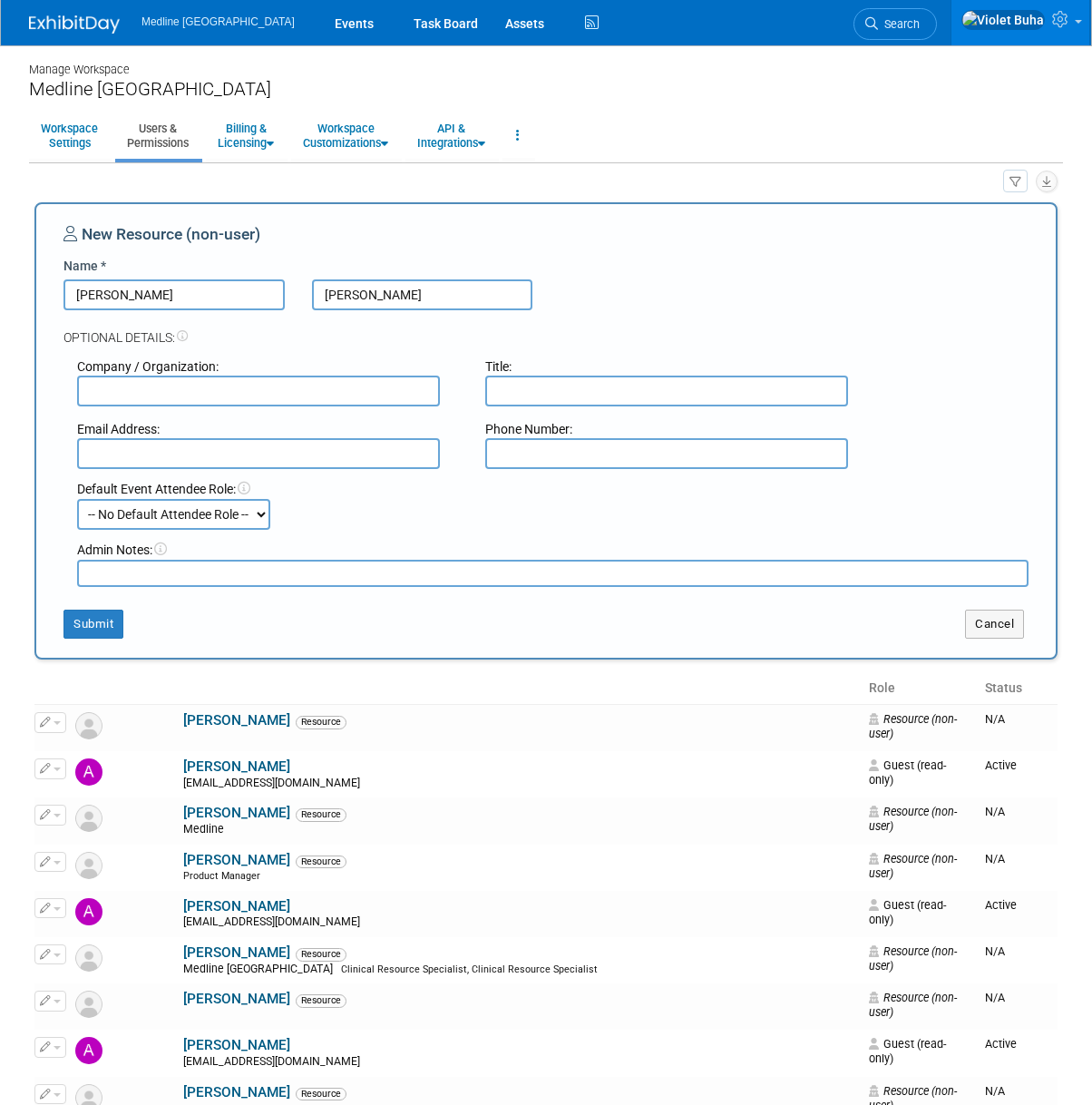
paste input "MRahman@medline.com"
type input "MRahman@medline.com"
click at [261, 518] on select "-- No Default Attendee Role -- Champion Clinical Demonstrator Host Marketing Pl…" at bounding box center [174, 514] width 193 height 30
select select "100"
click at [77, 499] on select "-- No Default Attendee Role -- Champion Clinical Demonstrator Host Marketing Pl…" at bounding box center [174, 514] width 193 height 30
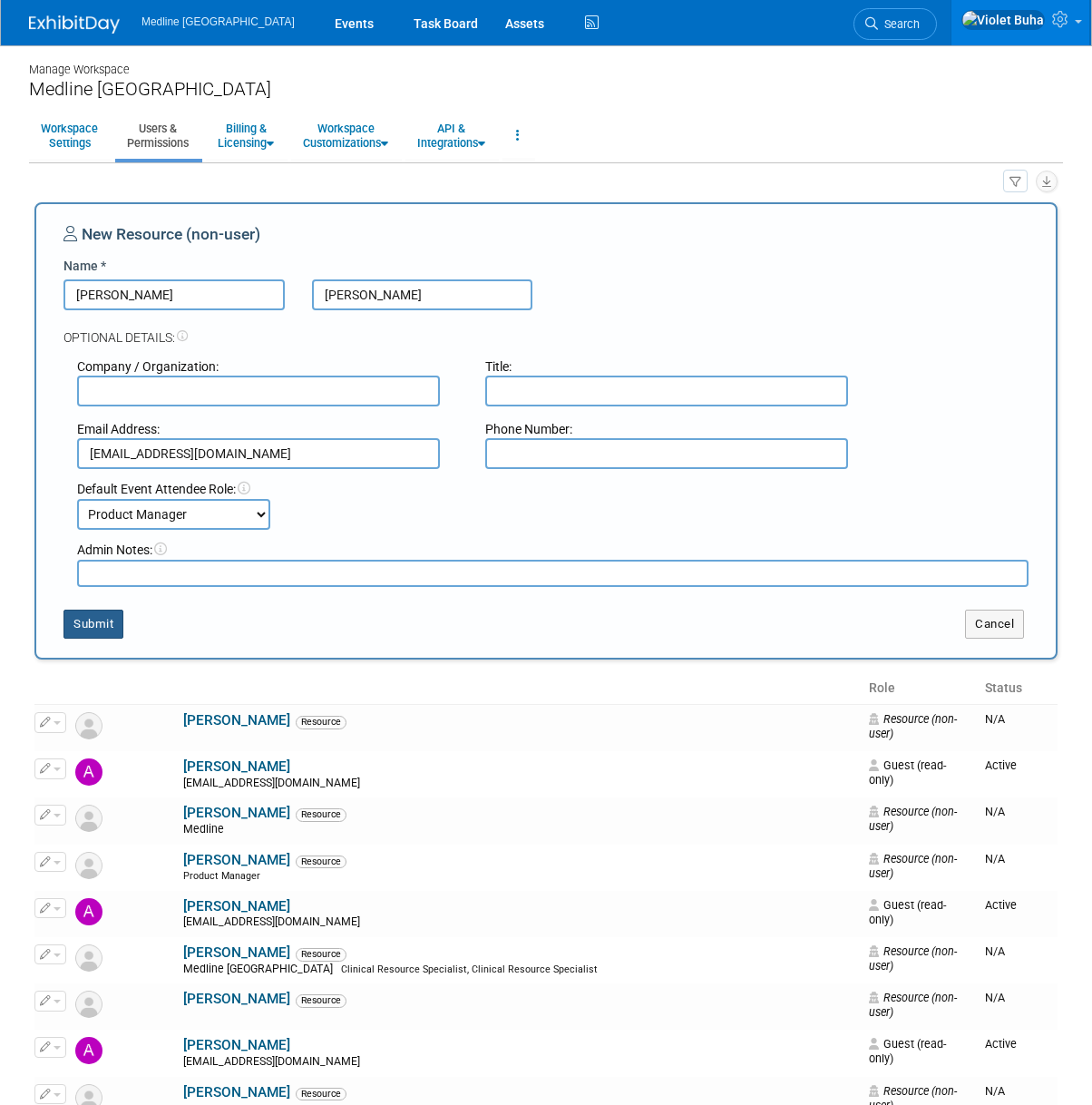
click at [93, 628] on button "Submit" at bounding box center [93, 624] width 60 height 29
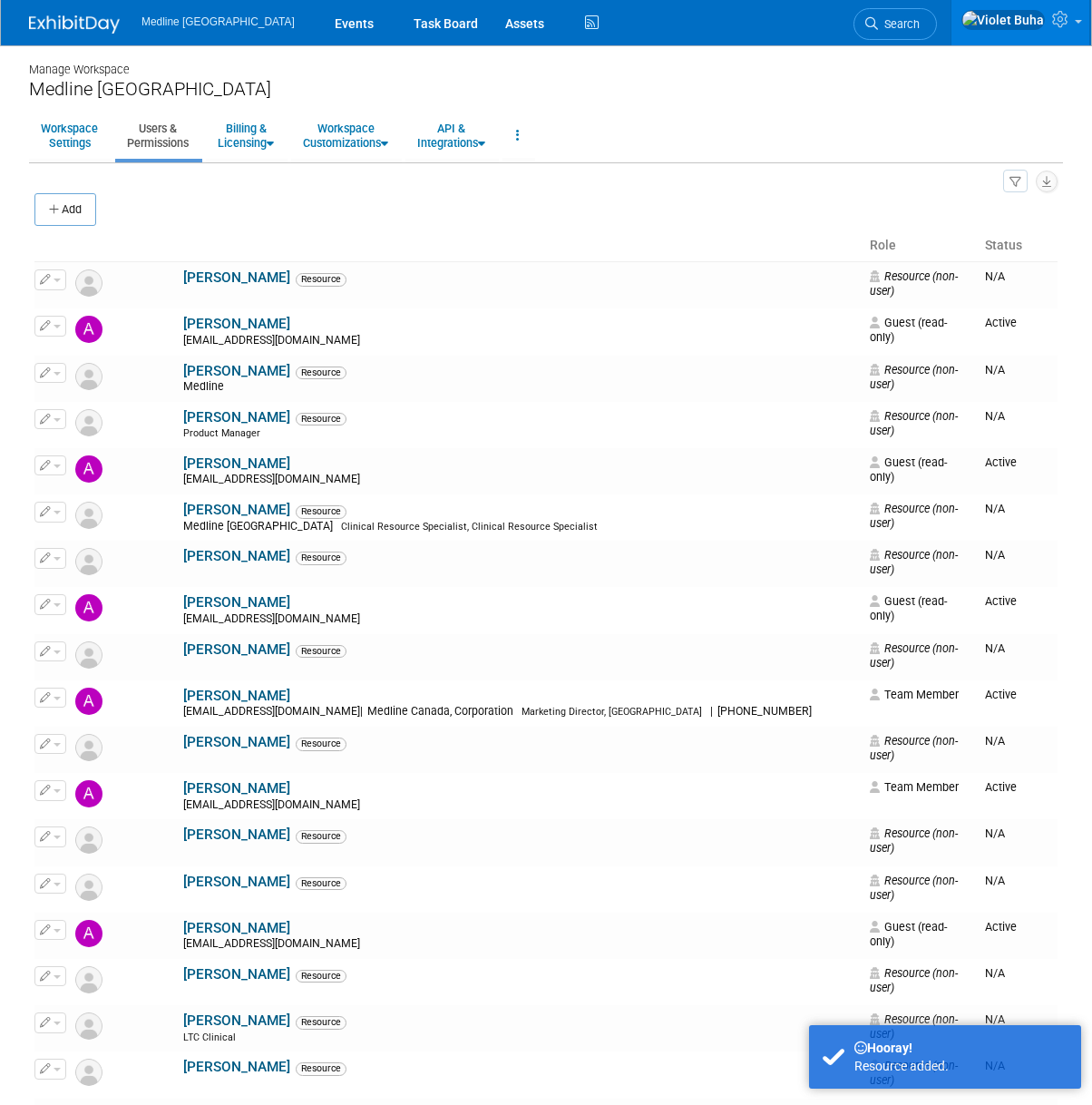
click at [84, 17] on img at bounding box center [75, 25] width 91 height 18
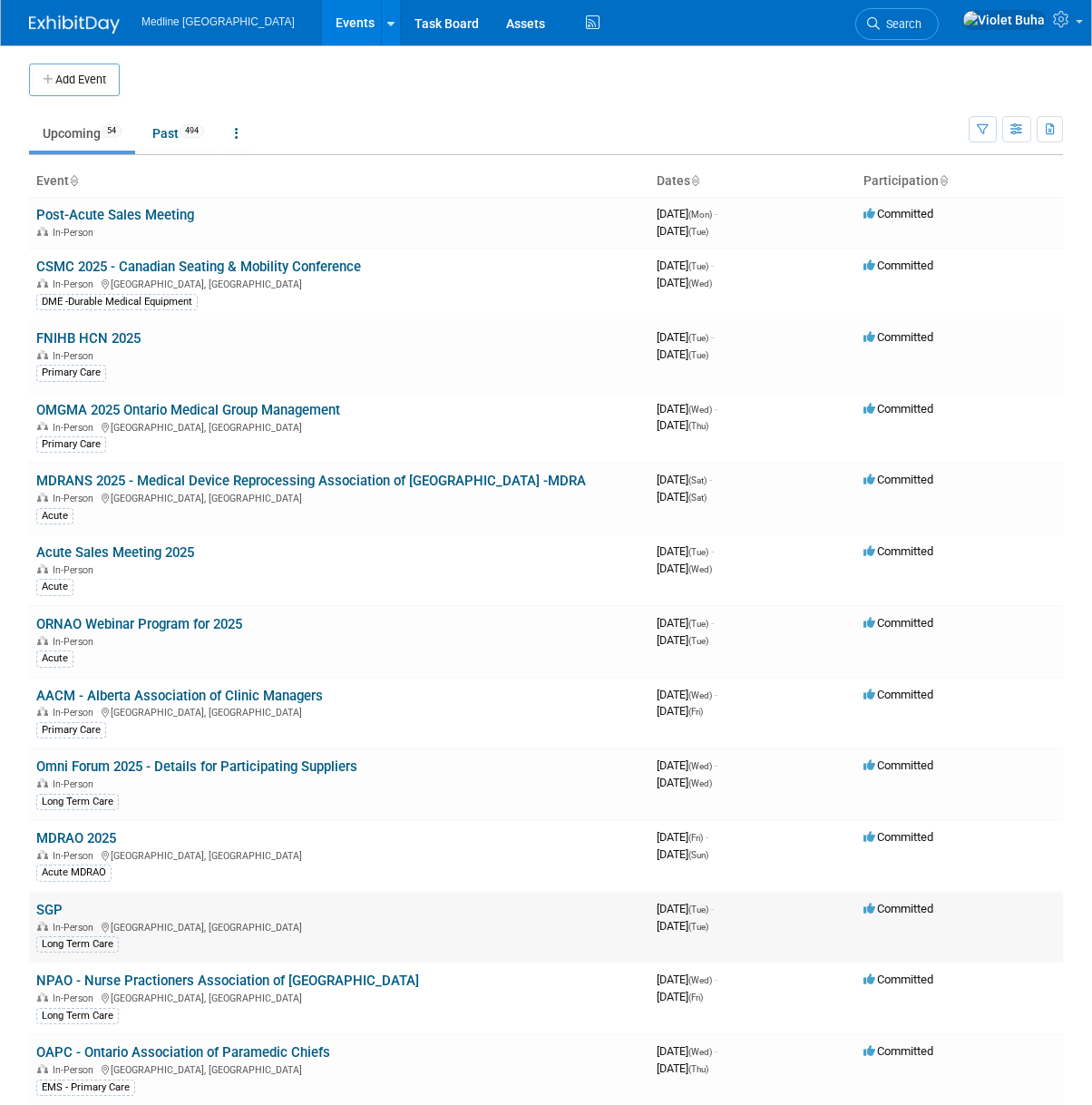
scroll to position [8, 0]
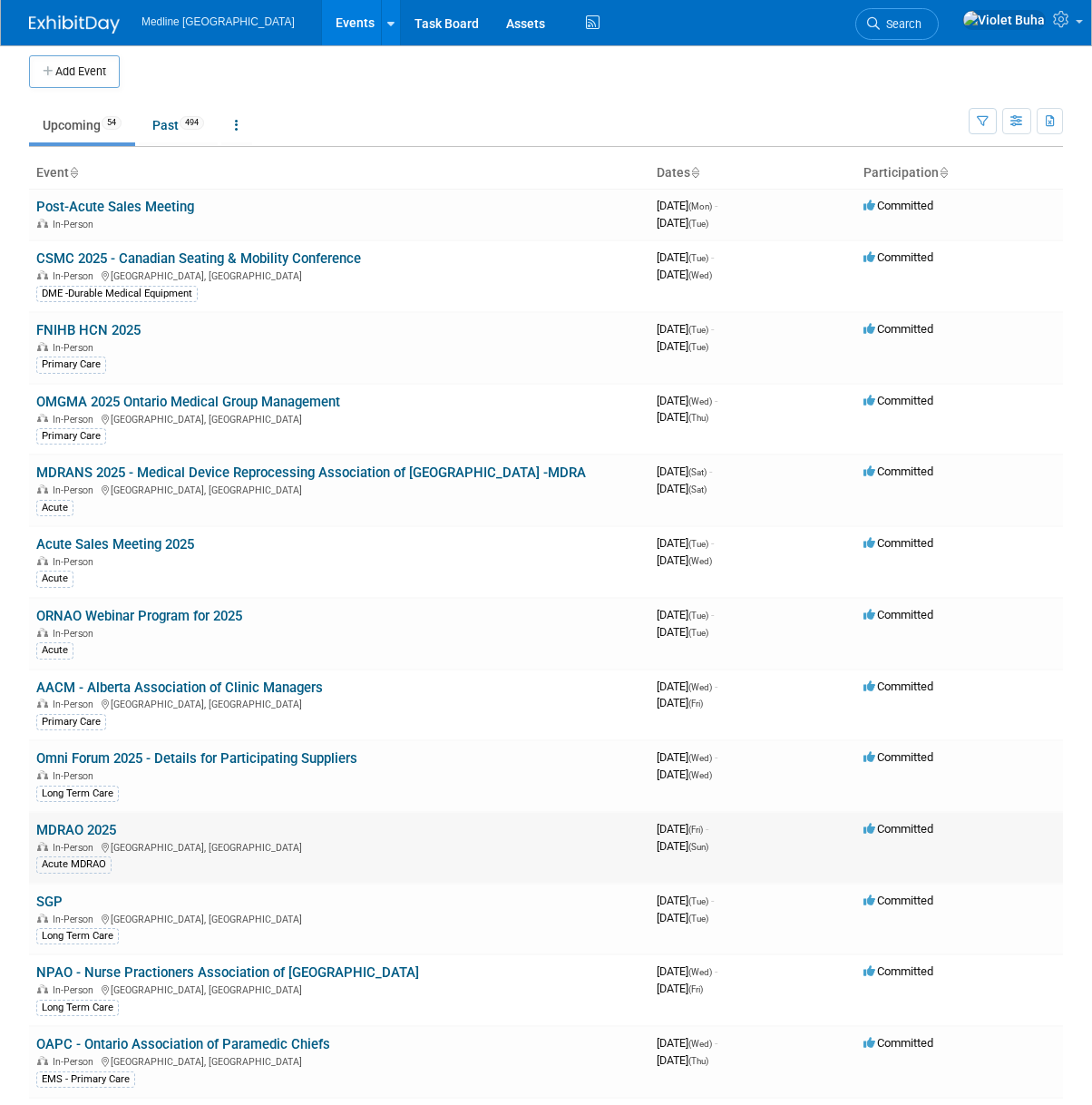
click at [105, 828] on link "MDRAO 2025" at bounding box center [76, 831] width 80 height 17
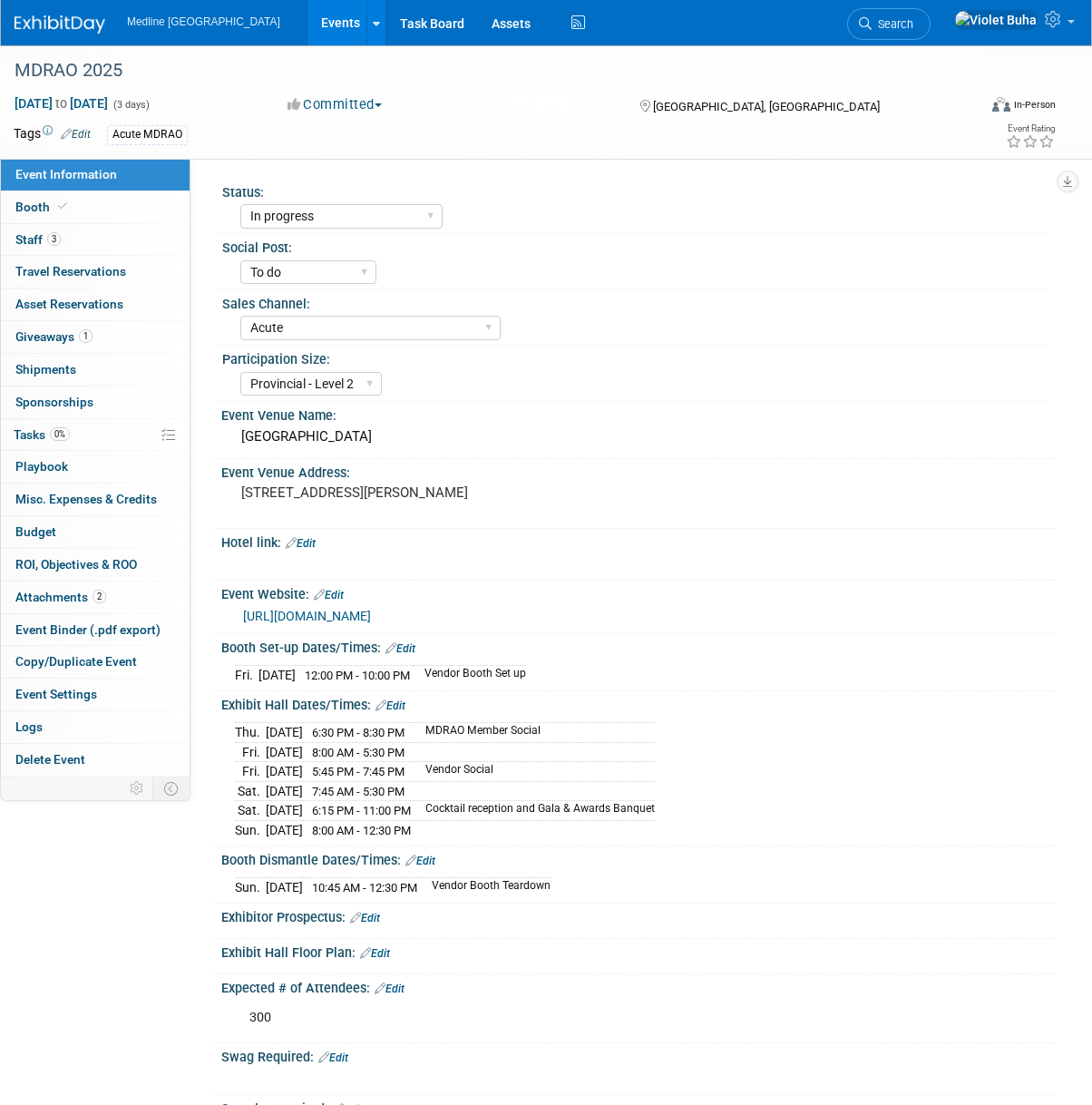
select select "In progress"
select select "To do"
select select "Acute"
select select "Provincial - Level 2"
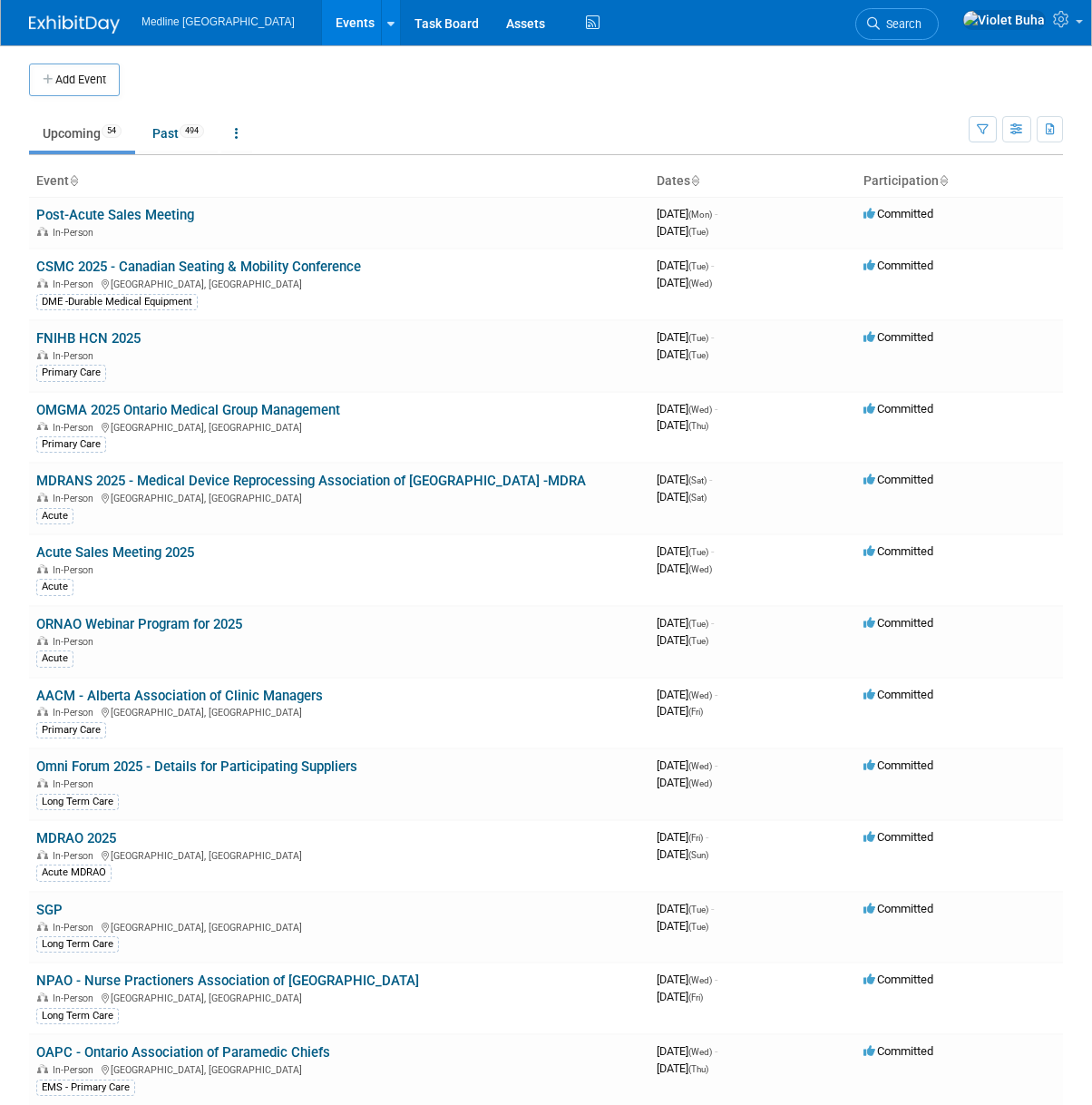
click at [71, 832] on link "MDRAO 2025" at bounding box center [76, 839] width 80 height 17
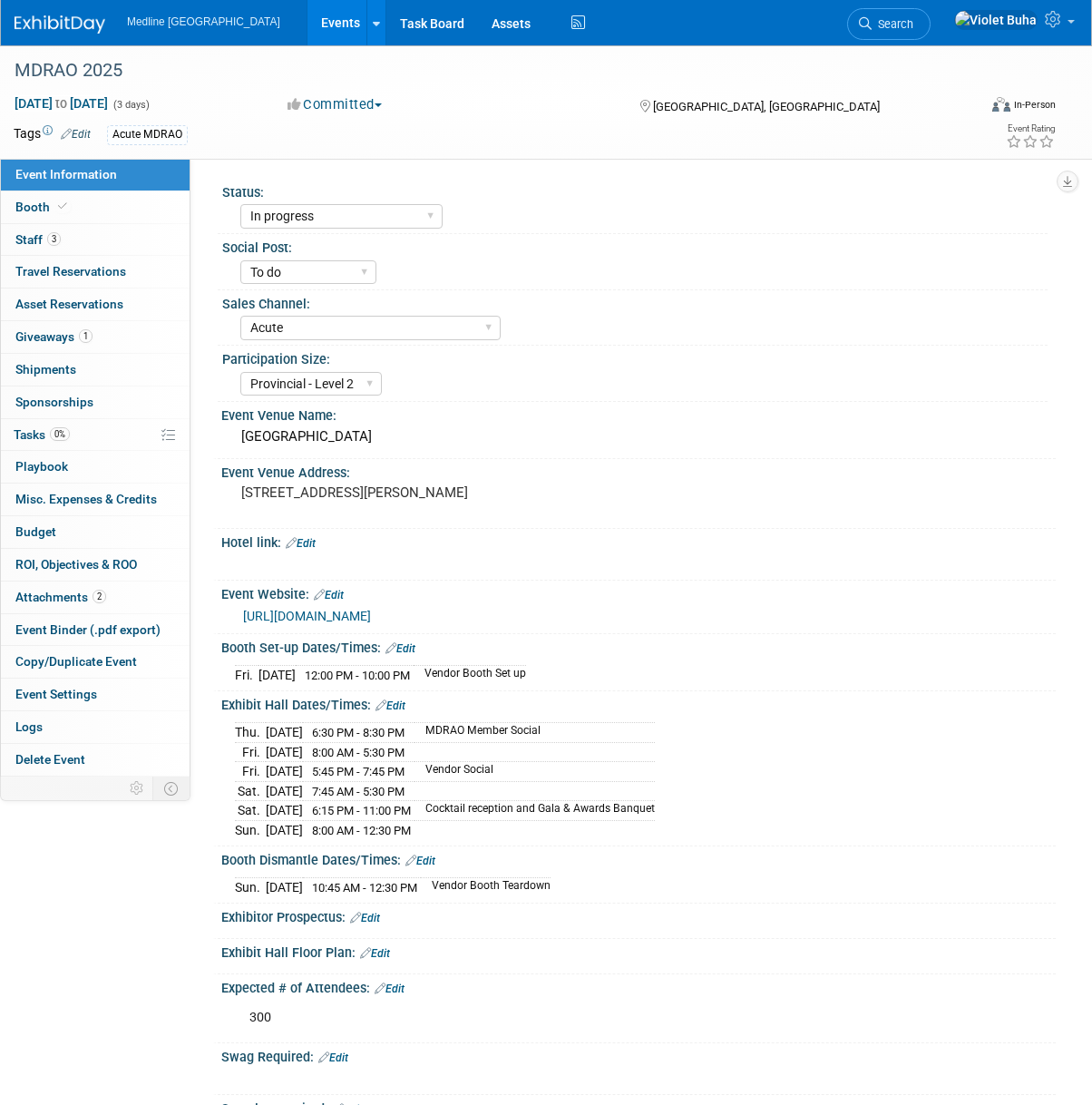
select select "In progress"
select select "To do"
select select "Acute"
select select "Provincial - Level 2"
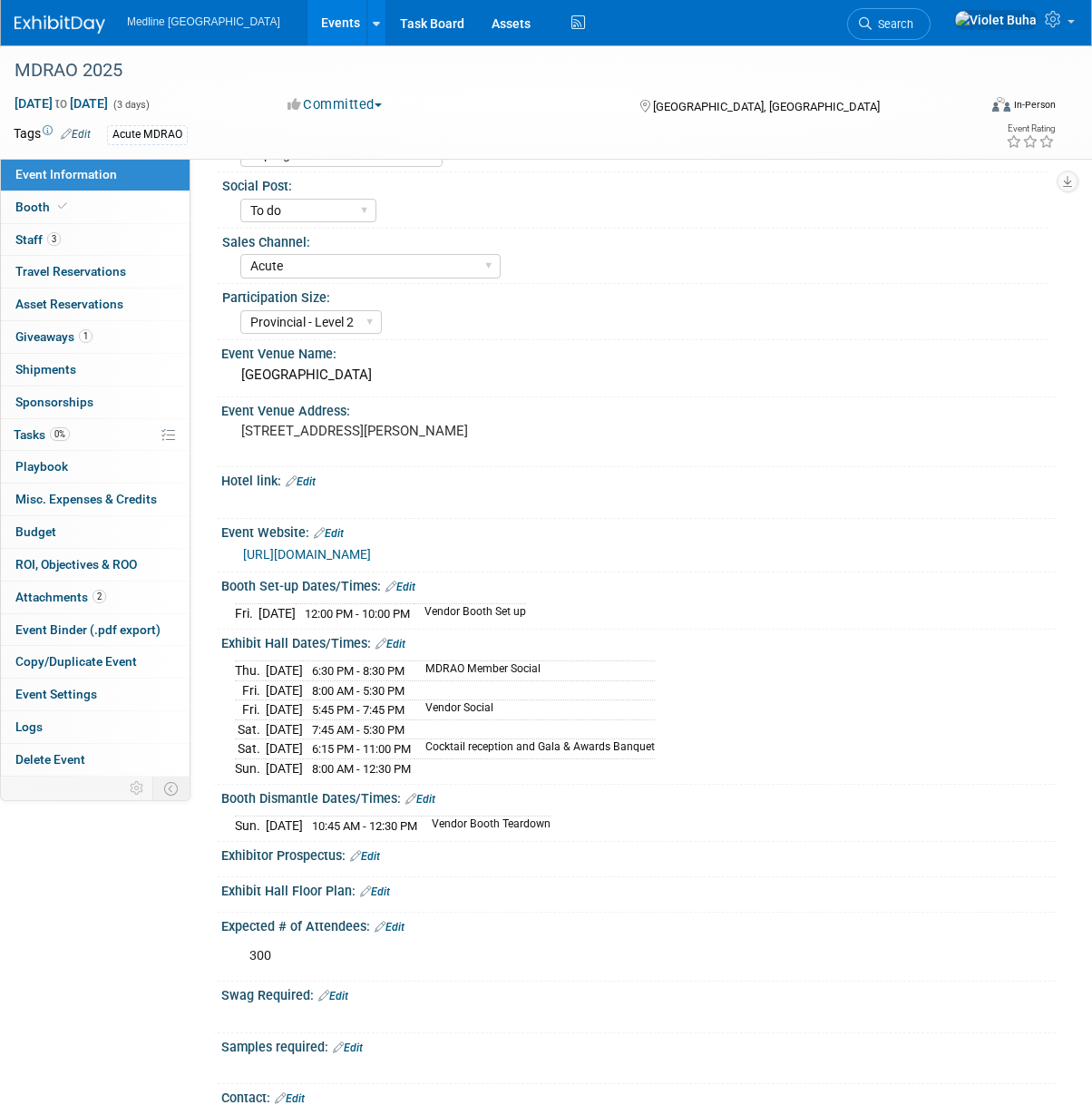
scroll to position [48, 0]
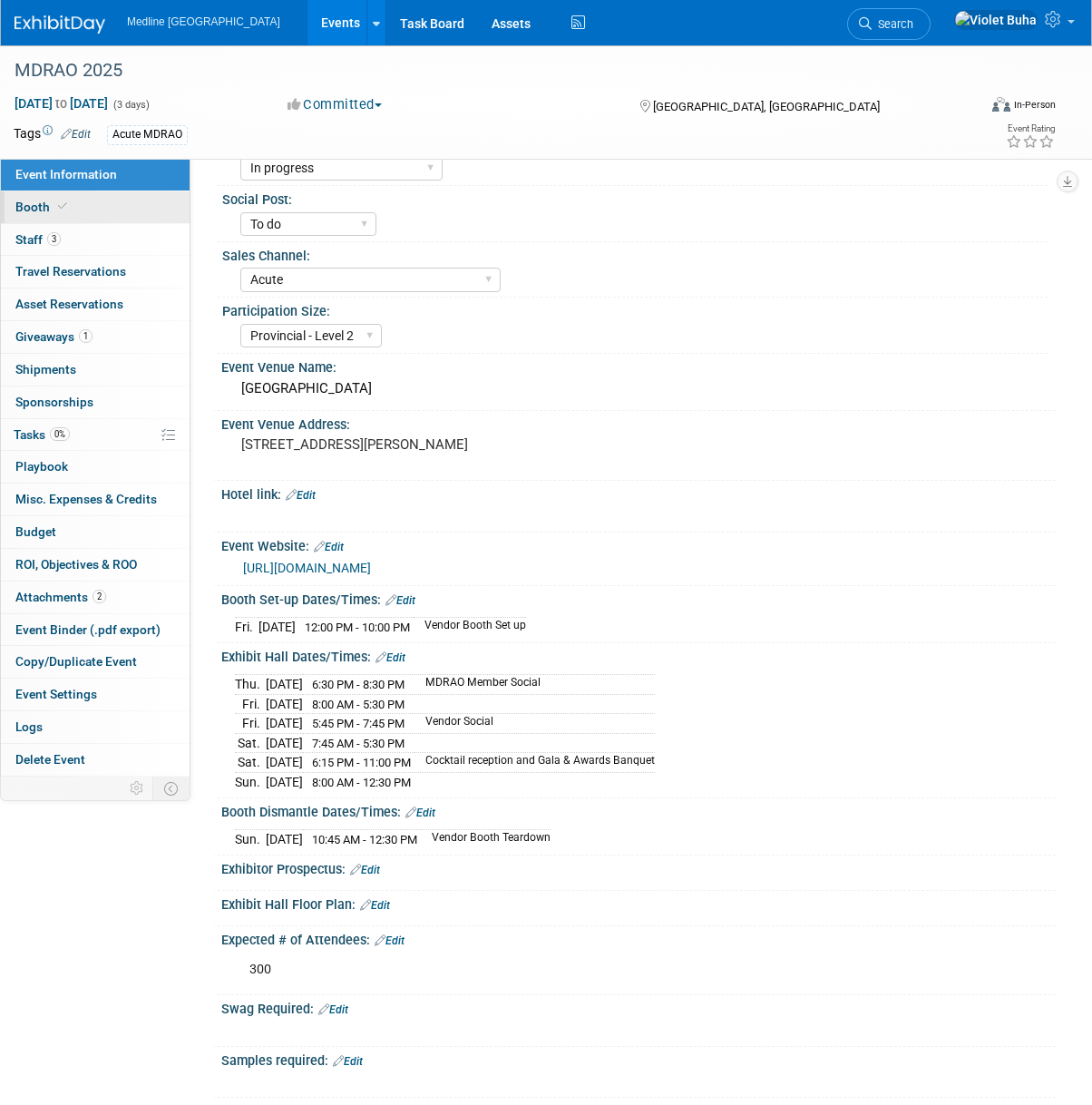
click at [72, 208] on link "Booth" at bounding box center [95, 207] width 189 height 31
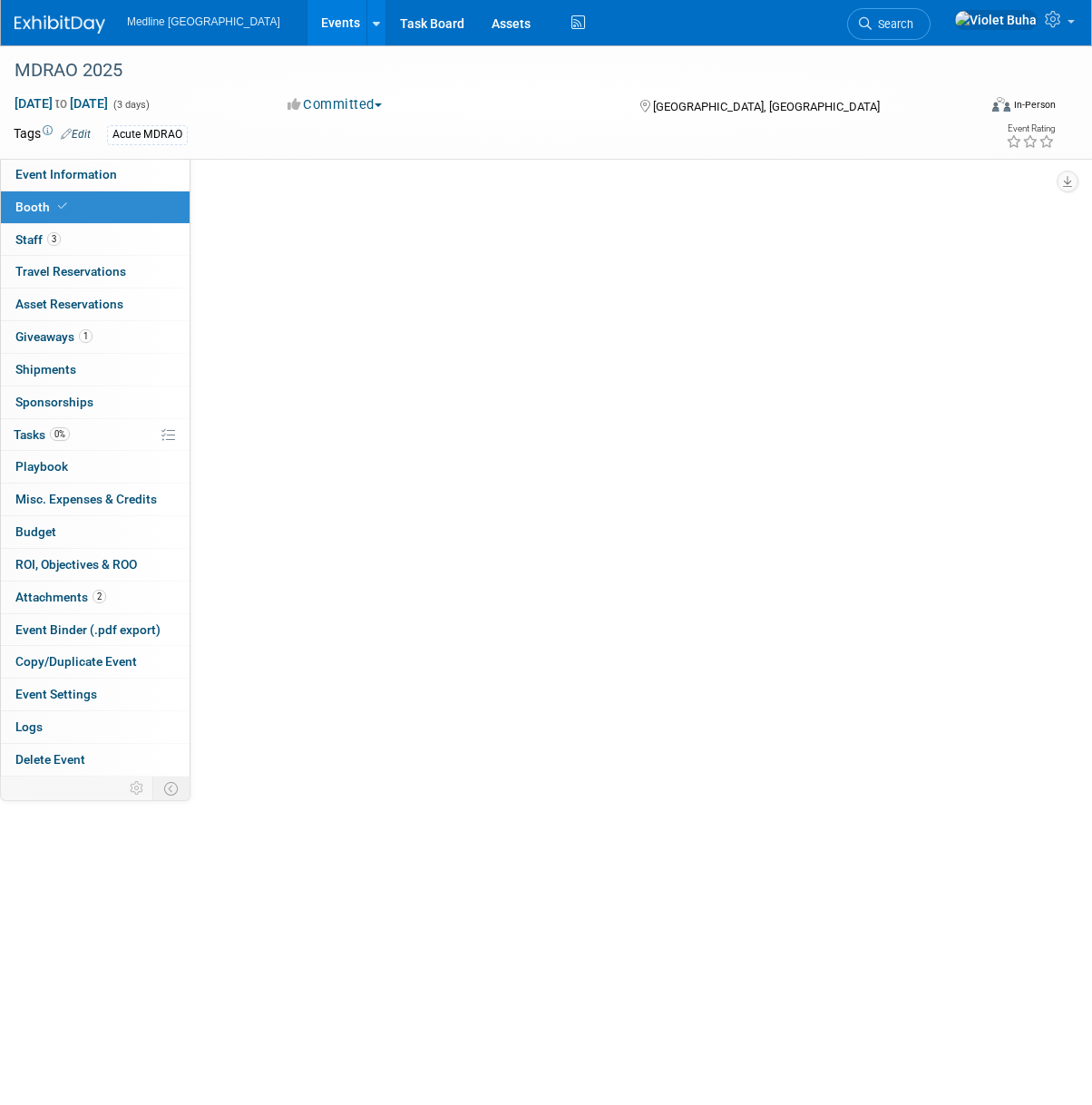
scroll to position [0, 0]
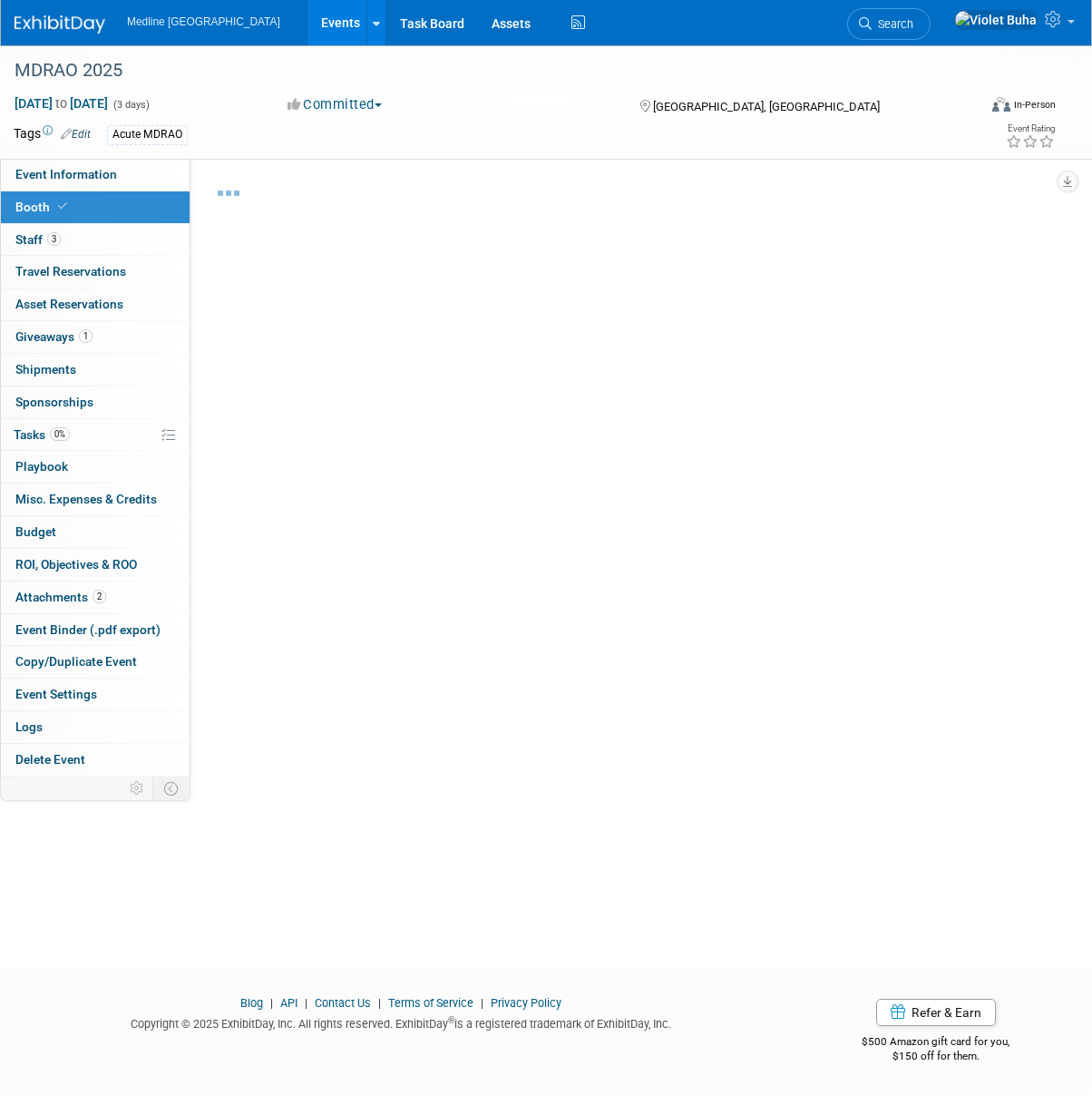
select select "2"
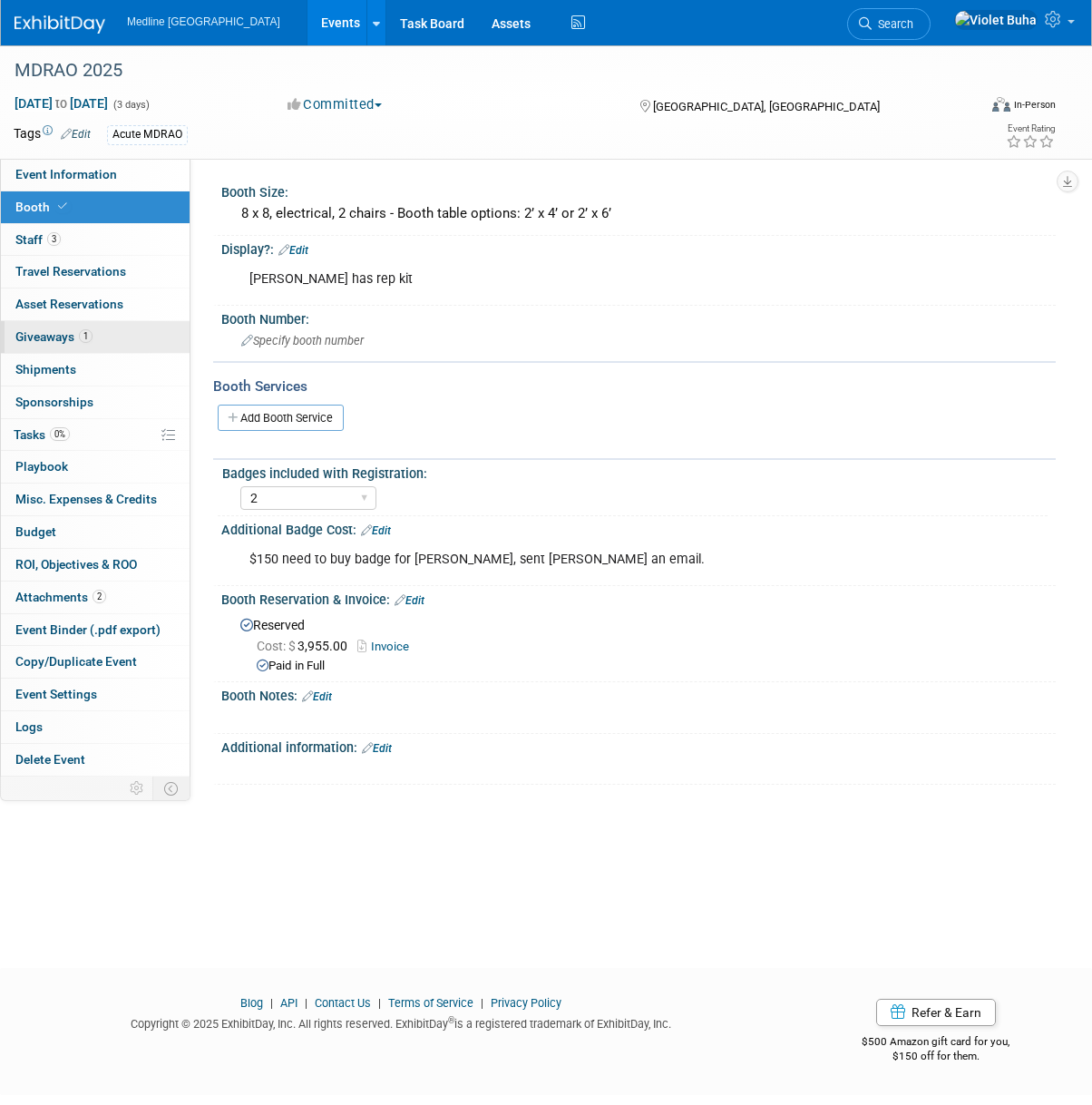
click at [91, 332] on span "1" at bounding box center [86, 336] width 14 height 14
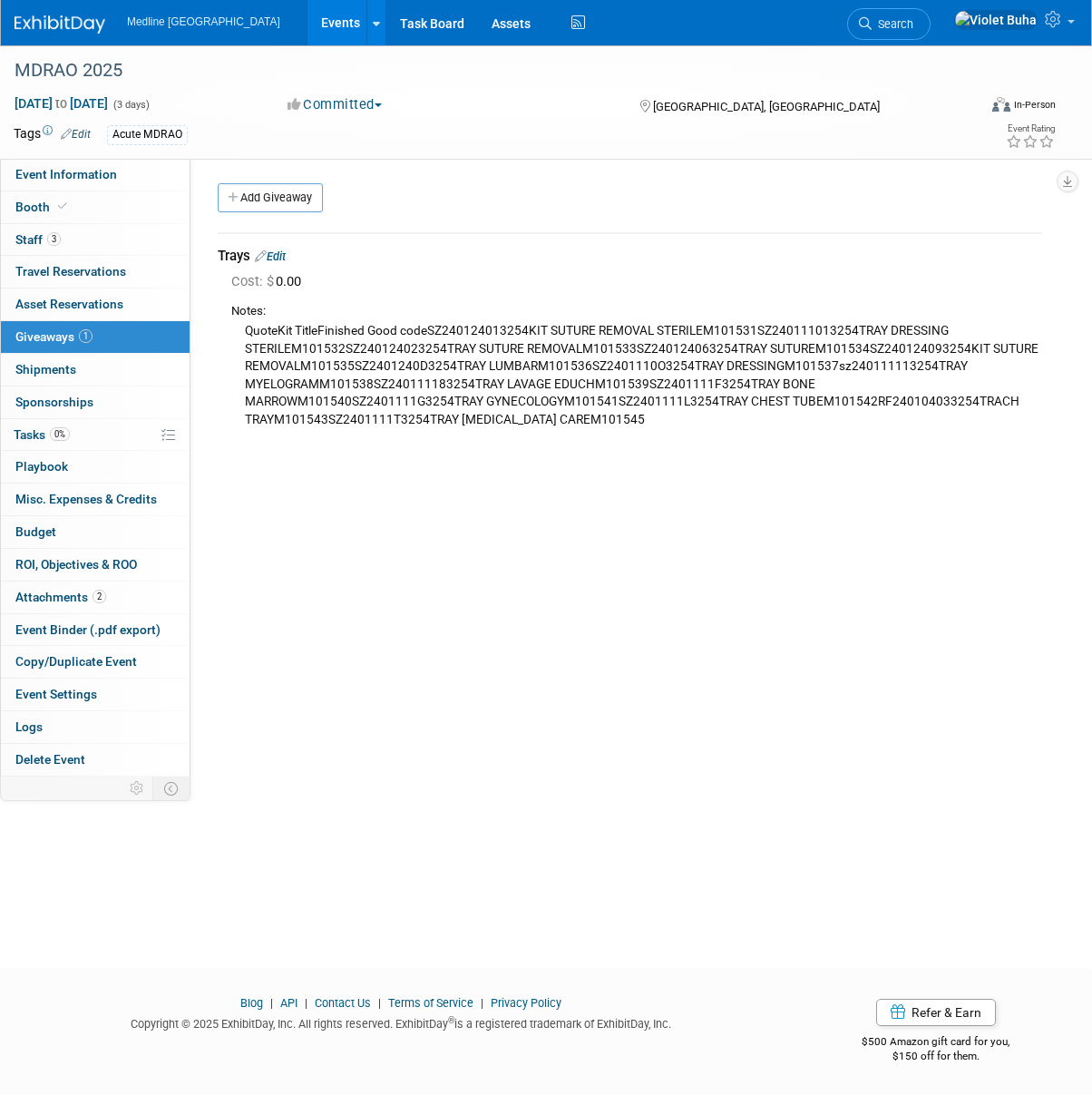
click at [290, 200] on link "Add Giveaway" at bounding box center [270, 198] width 105 height 29
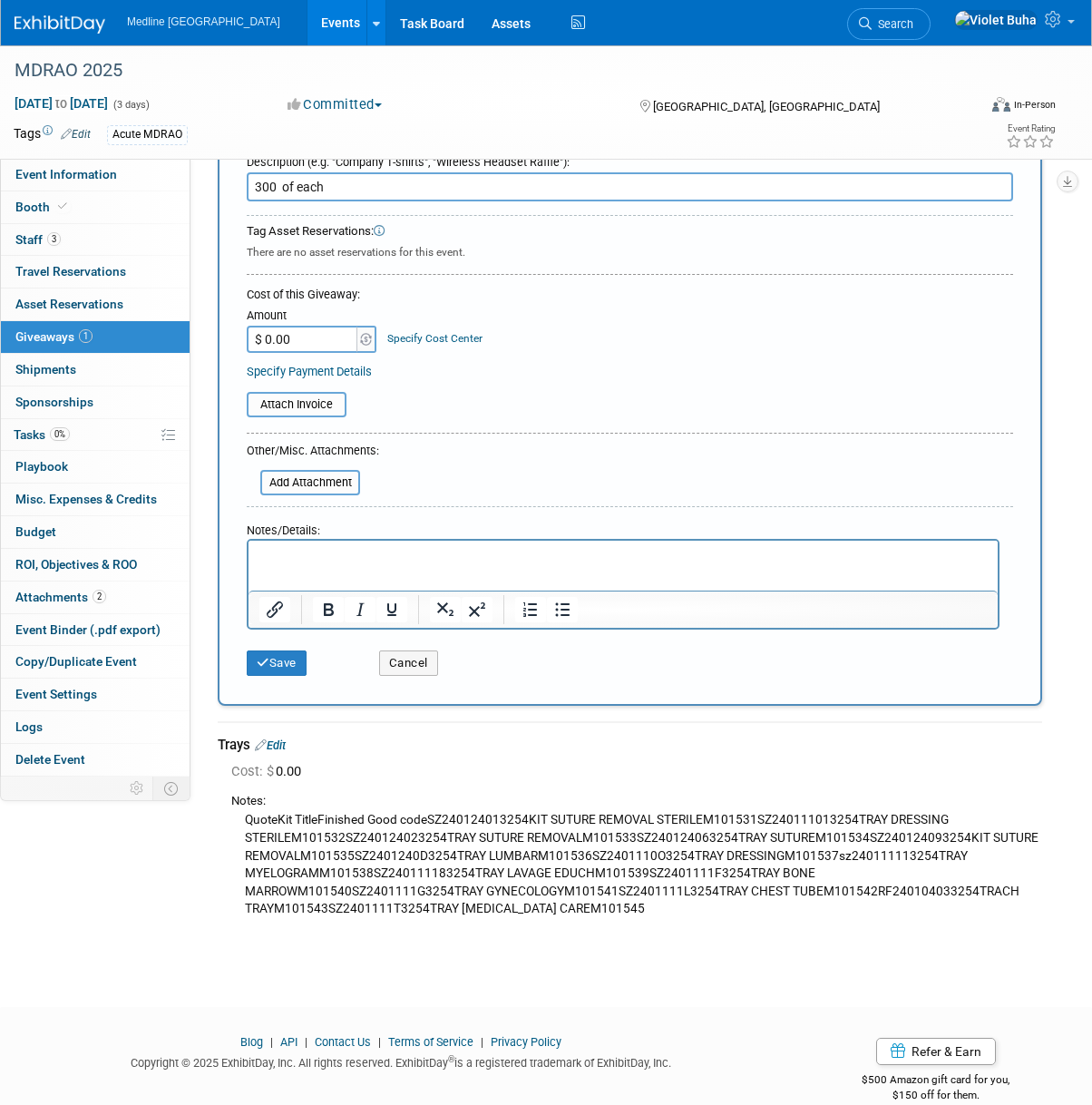
type input "300 of each"
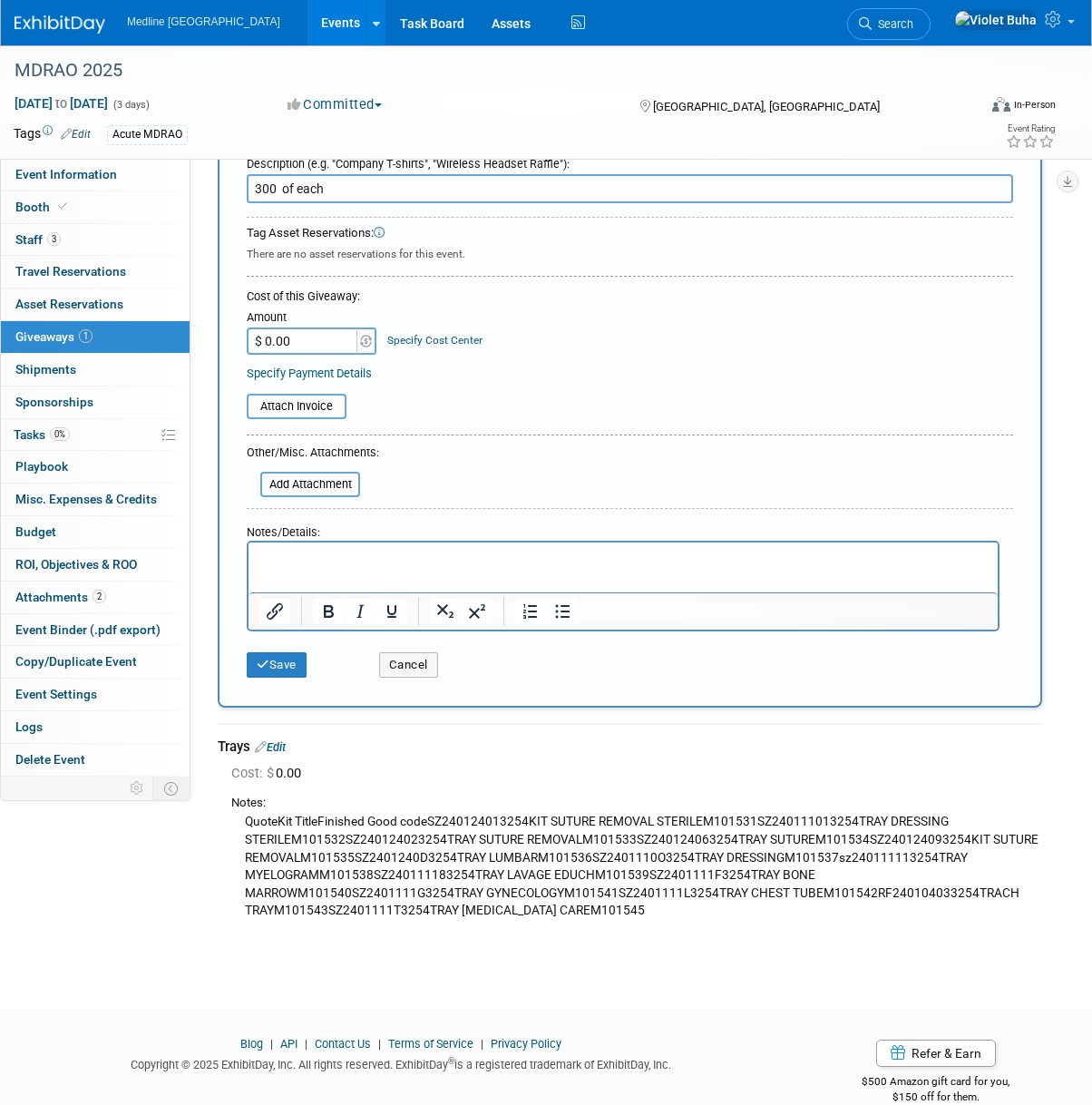
scroll to position [89, 0]
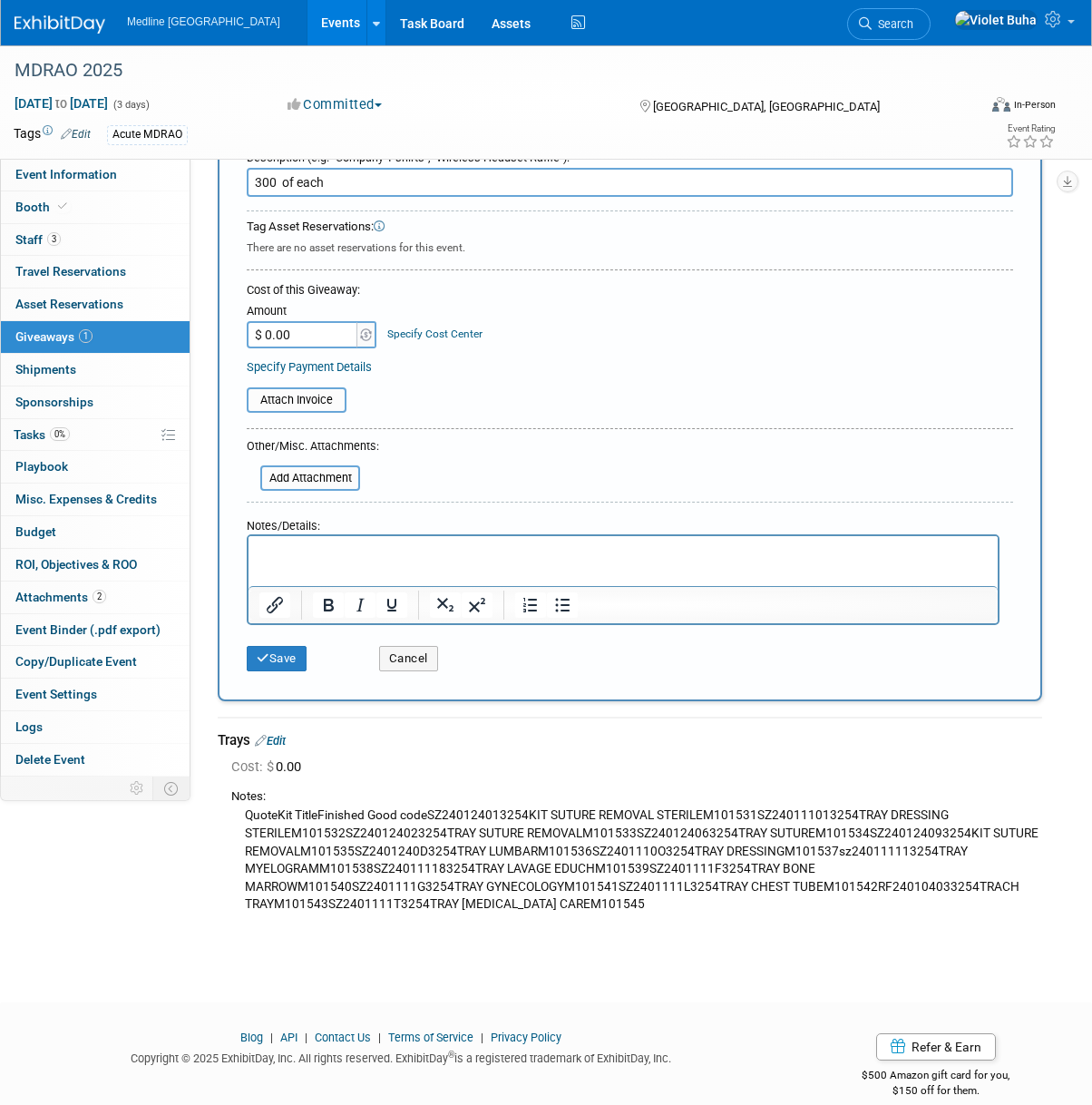
click at [315, 550] on p "Rich Text Area. Press ALT-0 for help." at bounding box center [623, 552] width 728 height 18
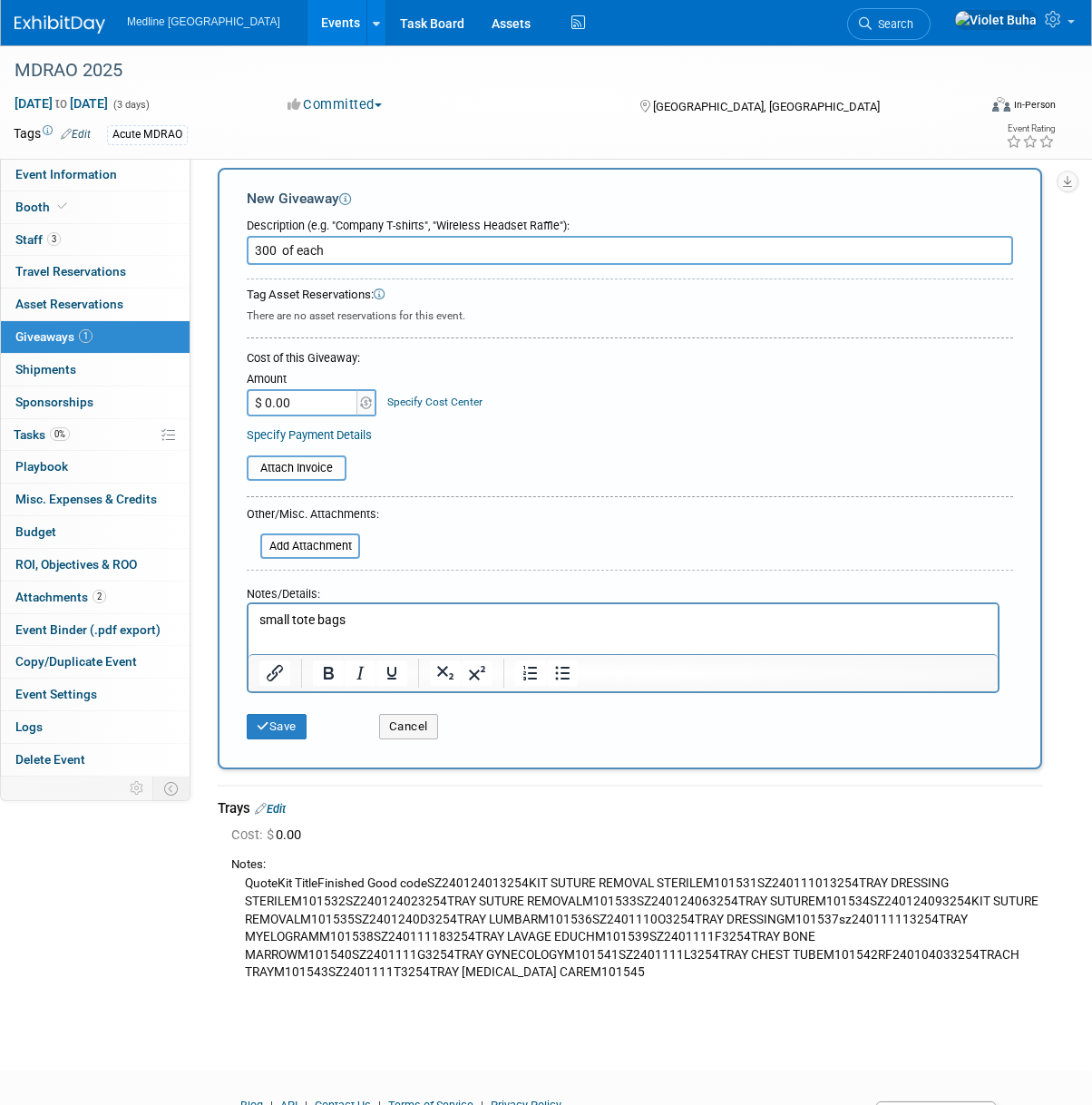
scroll to position [0, 0]
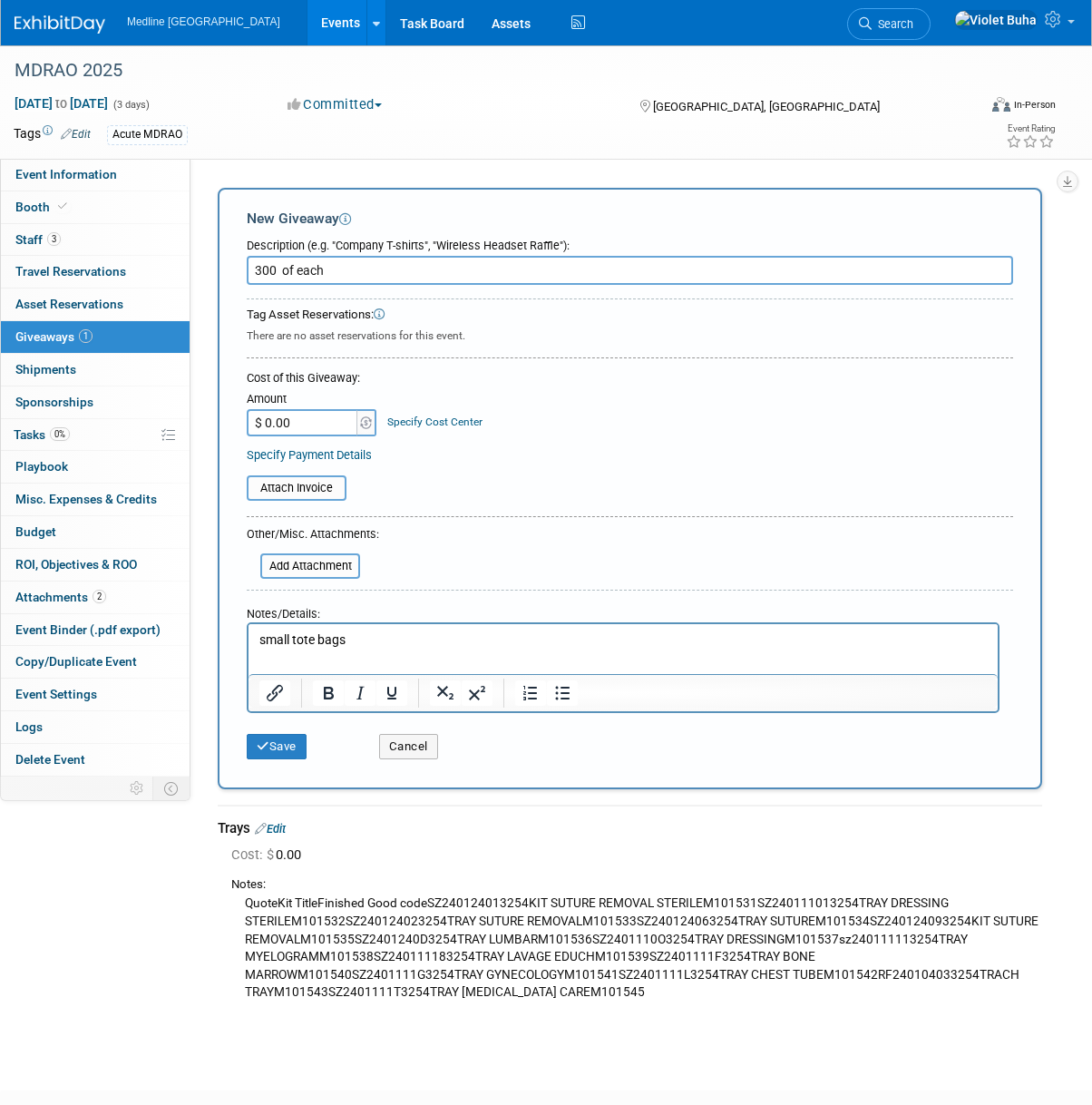
click at [261, 270] on input "300 of each" at bounding box center [630, 271] width 767 height 29
type input "200 of each"
click at [375, 642] on p "small tote bags" at bounding box center [623, 641] width 728 height 18
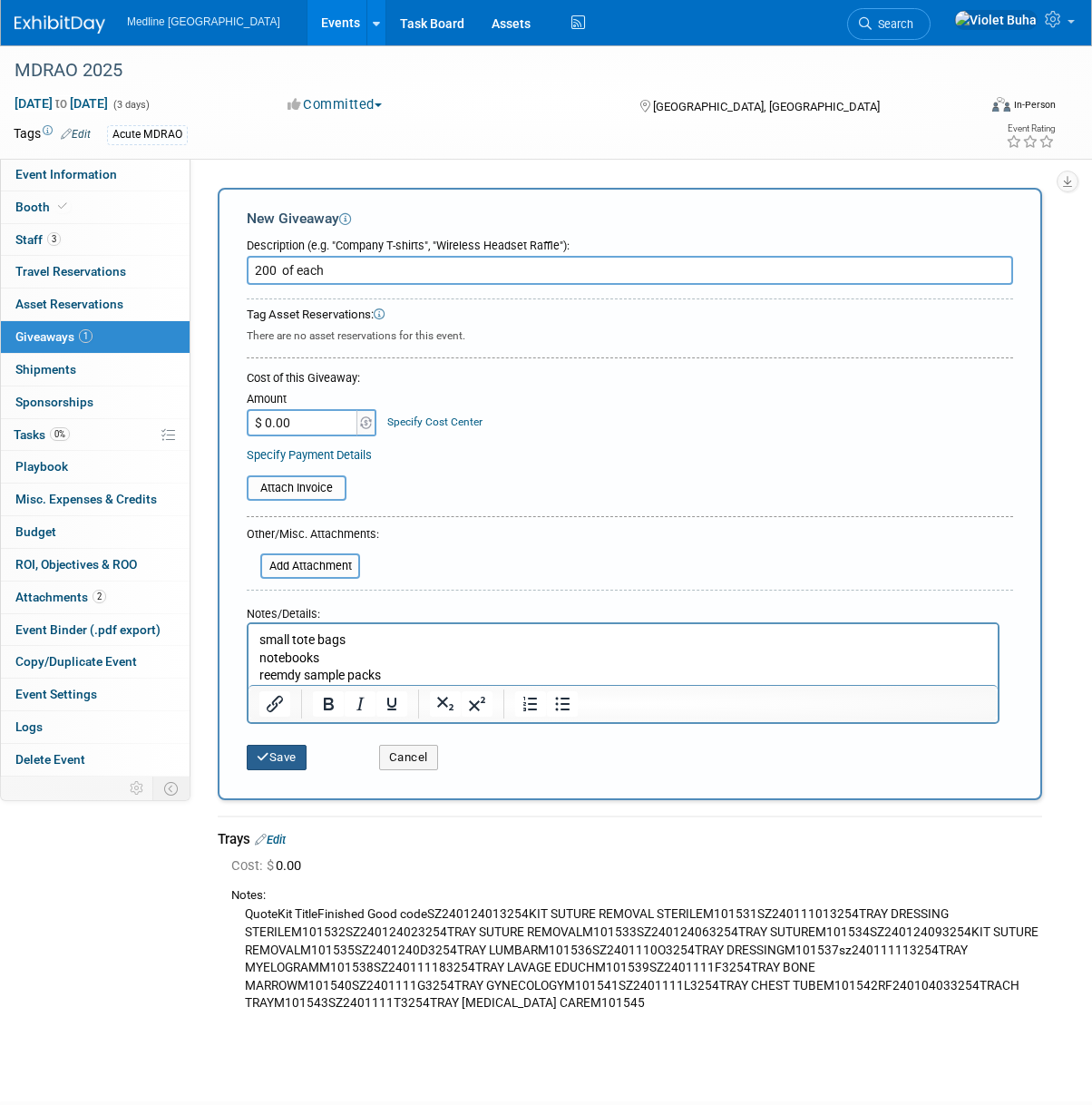
click at [288, 754] on button "Save" at bounding box center [276, 758] width 60 height 26
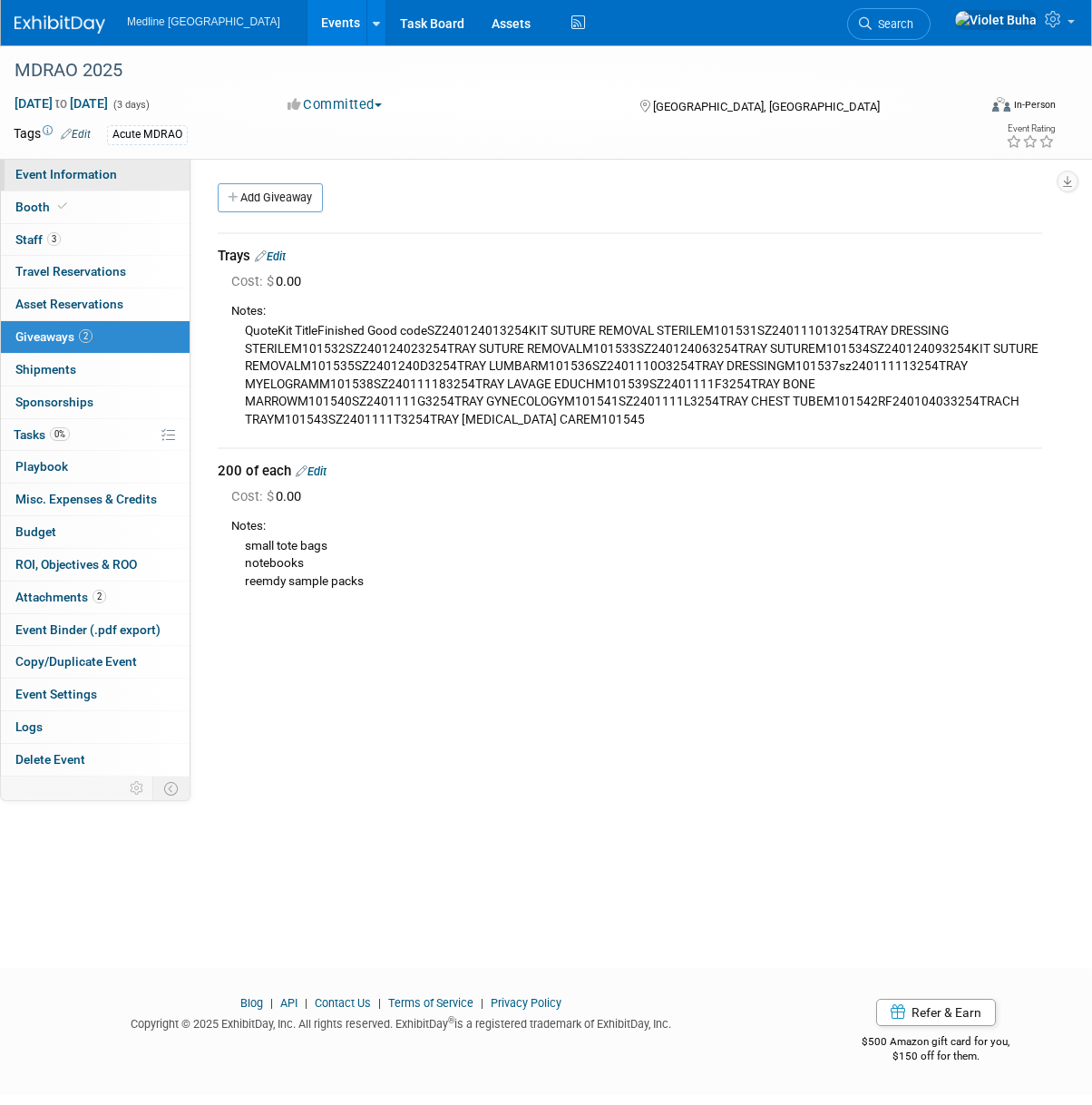
click at [91, 171] on span "Event Information" at bounding box center [66, 174] width 101 height 15
select select "In progress"
select select "To do"
select select "Acute"
select select "Provincial - Level 2"
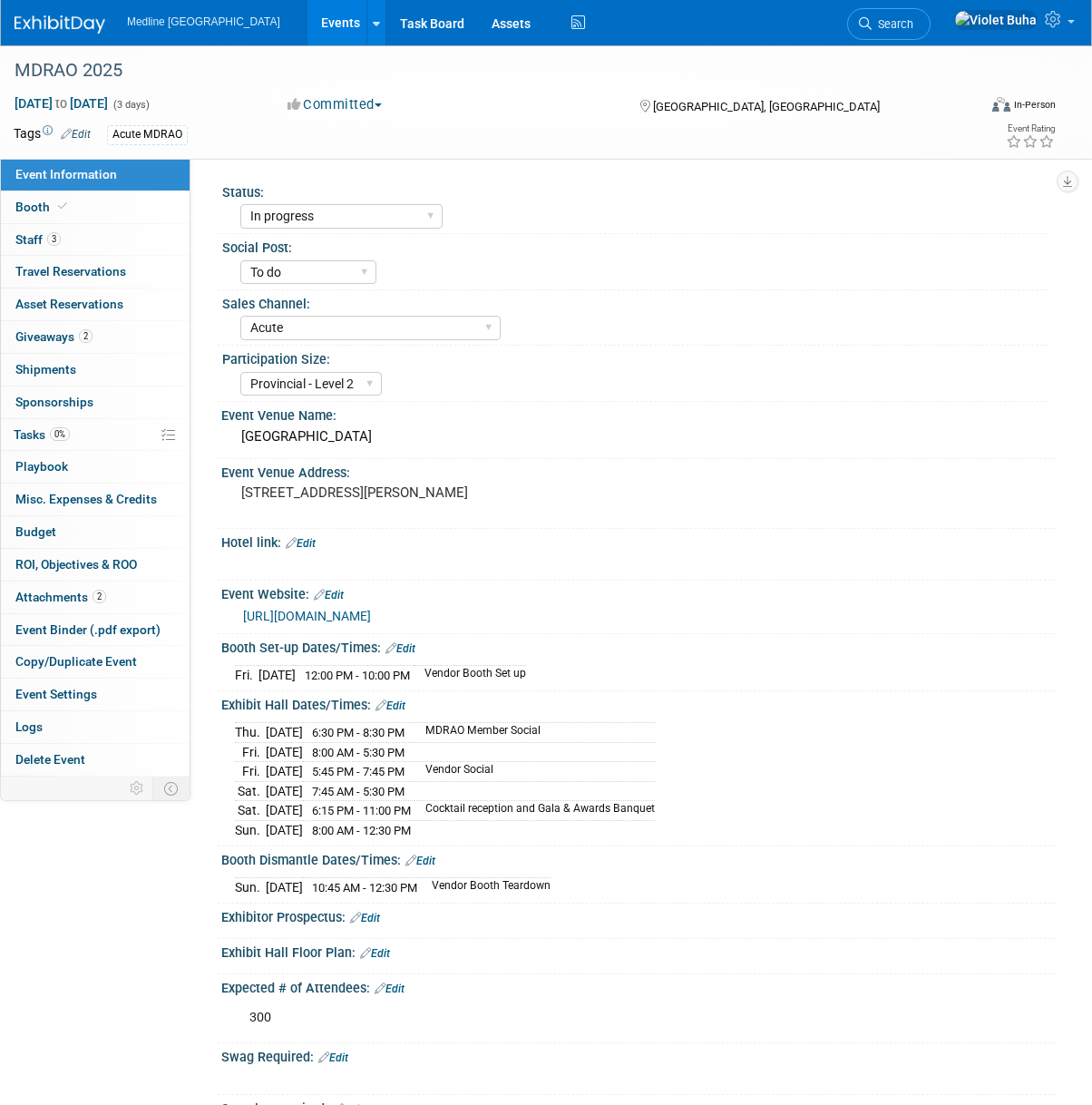
click at [77, 962] on div "Event Information Event Info Booth Booth 3 Staff 3 Staff 0 Travel Reservations …" at bounding box center [546, 707] width 1092 height 1324
